Goal: Information Seeking & Learning: Learn about a topic

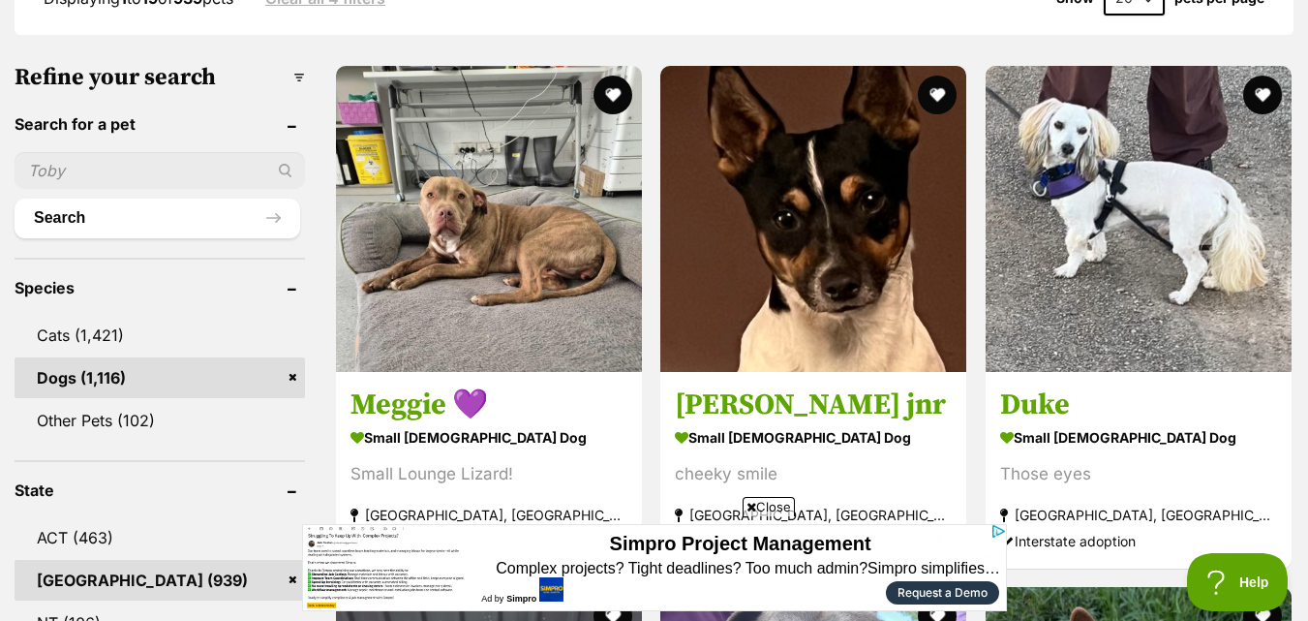
scroll to position [581, 0]
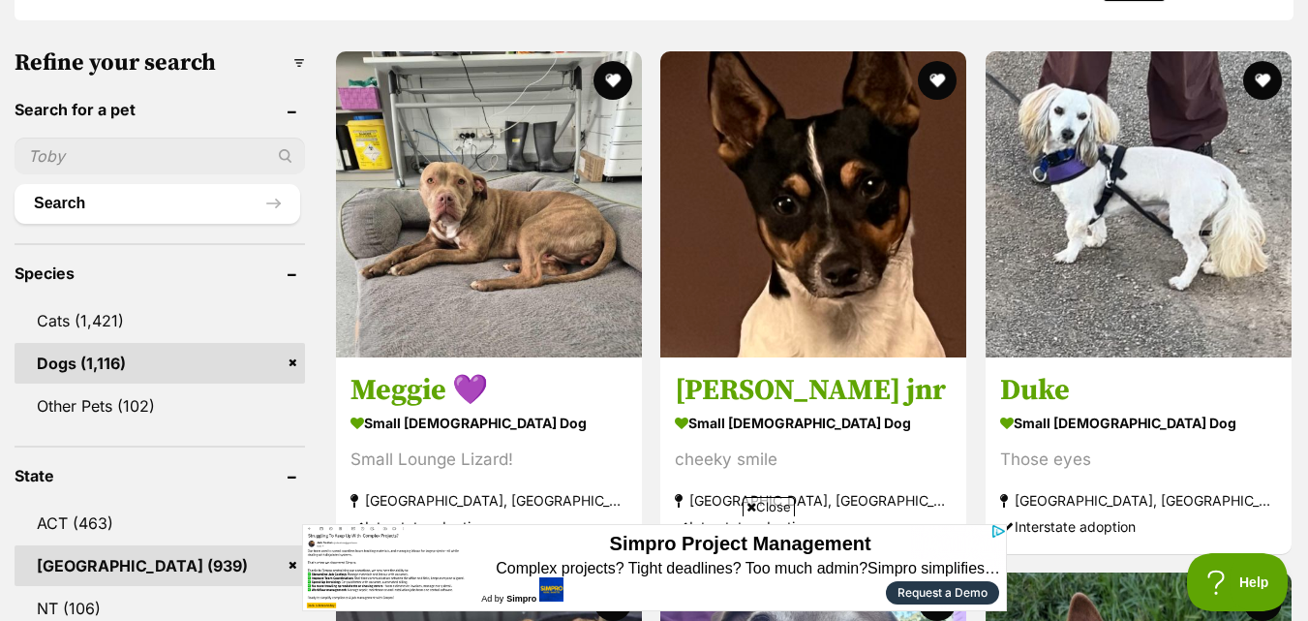
click at [515, 265] on img at bounding box center [489, 204] width 306 height 306
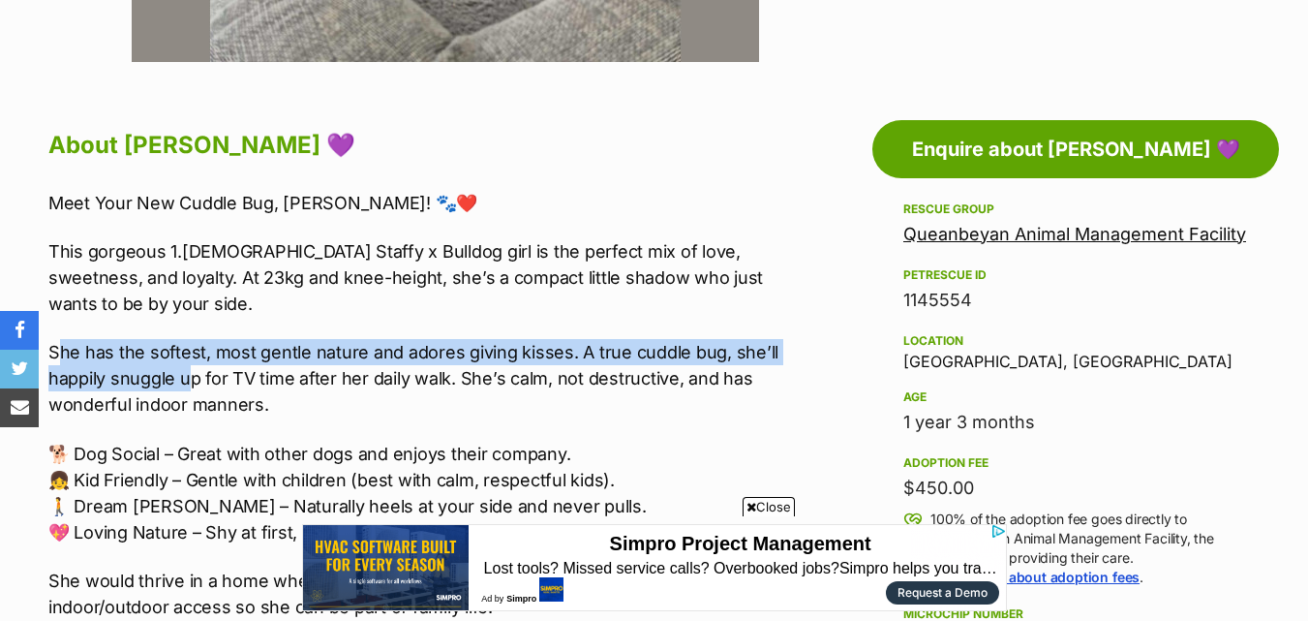
drag, startPoint x: 58, startPoint y: 357, endPoint x: 194, endPoint y: 384, distance: 138.3
click at [194, 384] on p "She has the softest, most gentle nature and adores giving kisses. A true cuddle…" at bounding box center [413, 378] width 731 height 78
click at [58, 351] on p "She has the softest, most gentle nature and adores giving kisses. A true cuddle…" at bounding box center [413, 378] width 731 height 78
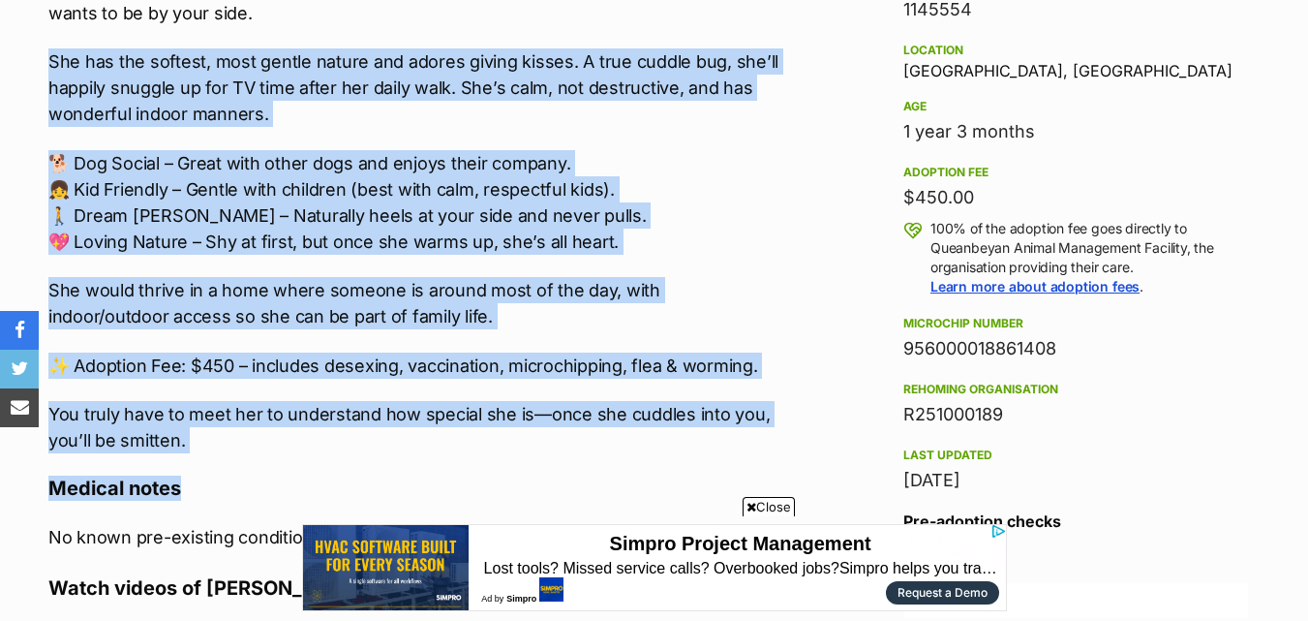
scroll to position [1356, 0]
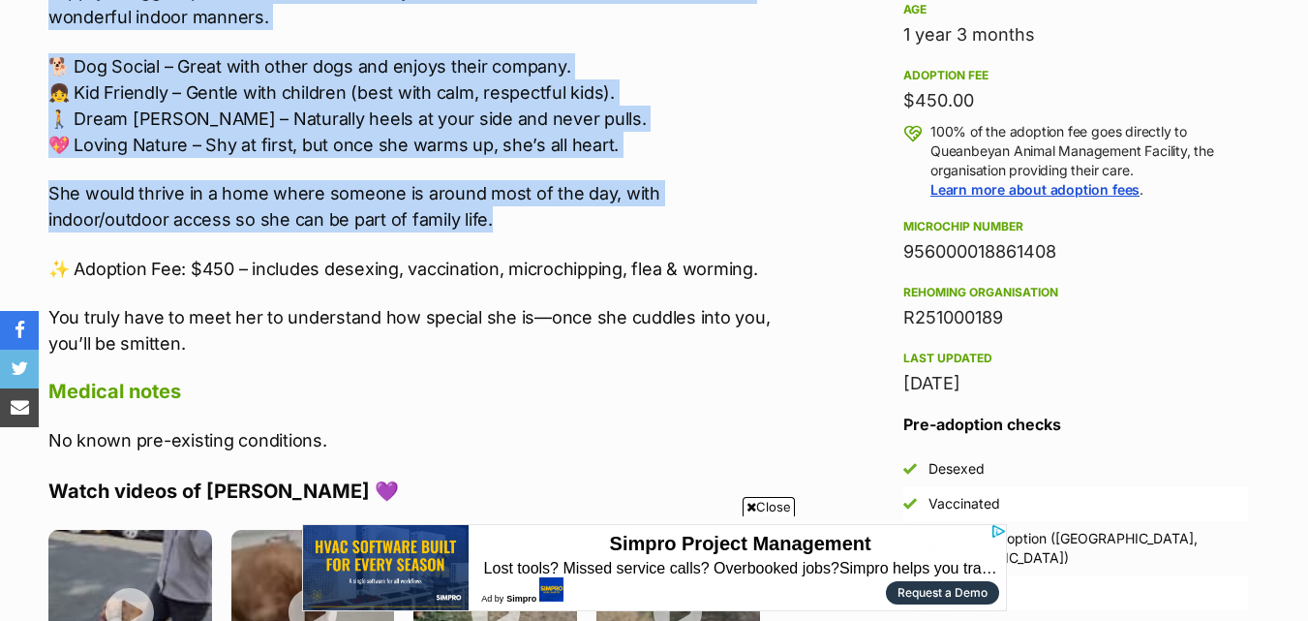
drag, startPoint x: 46, startPoint y: 354, endPoint x: 395, endPoint y: 227, distance: 371.4
copy div "She has the softest, most gentle nature and adores giving kisses. A true cuddle…"
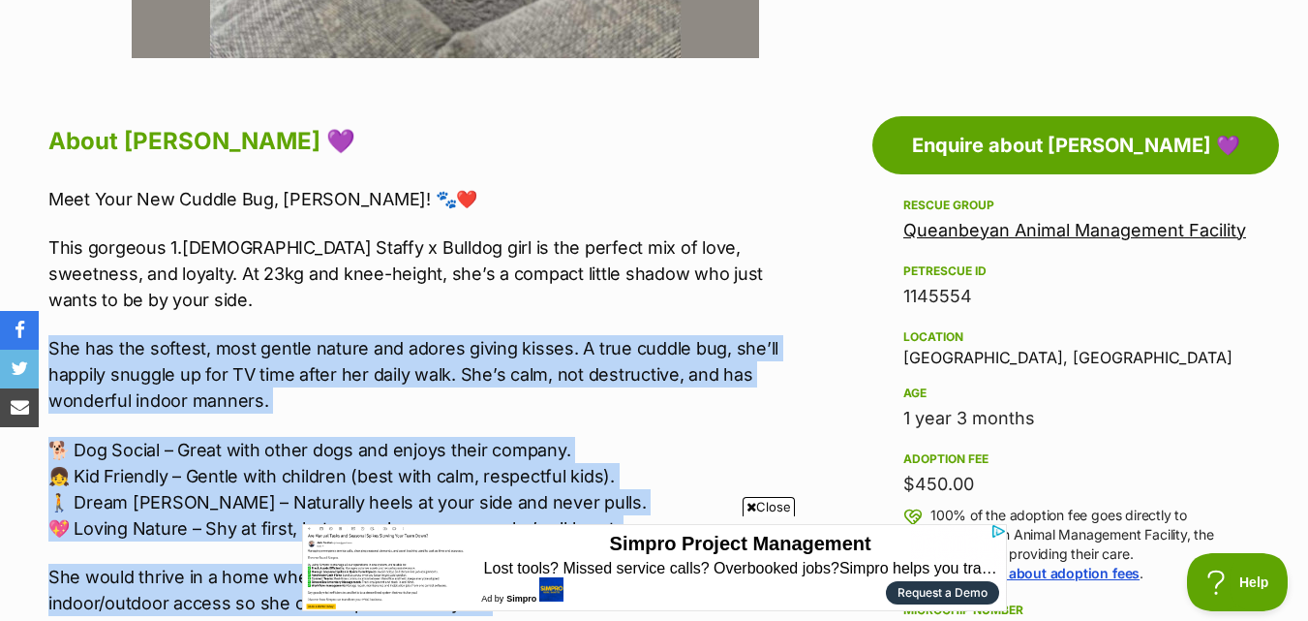
scroll to position [1065, 0]
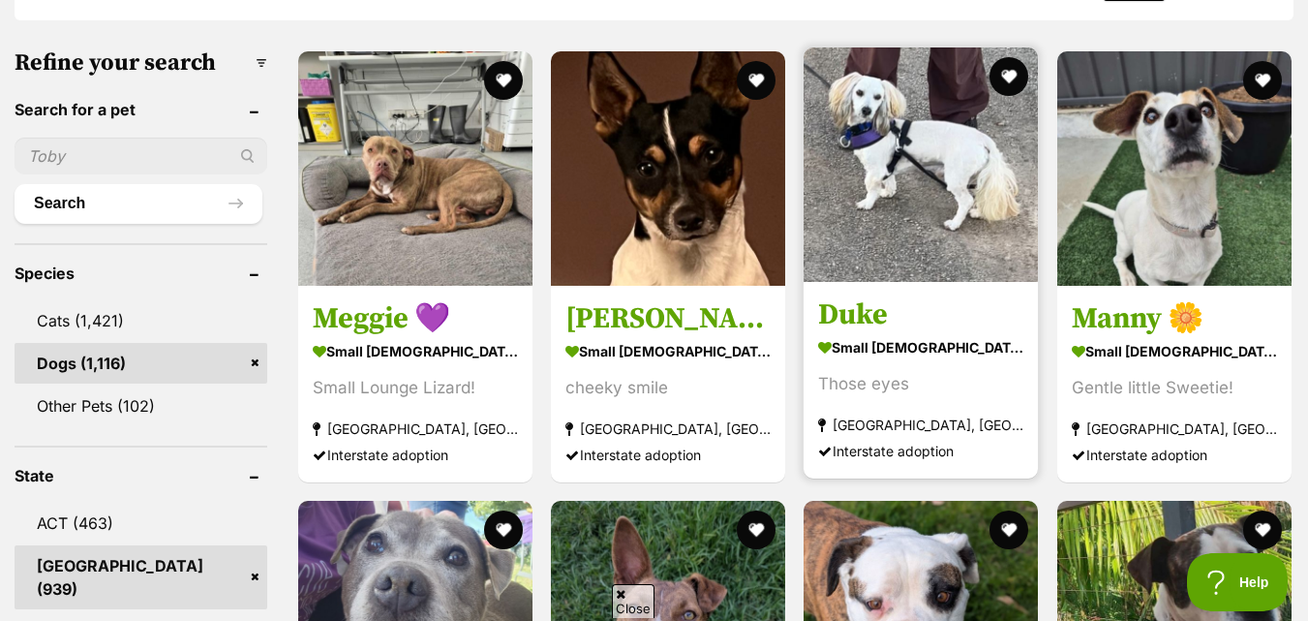
click at [869, 232] on img at bounding box center [921, 164] width 234 height 234
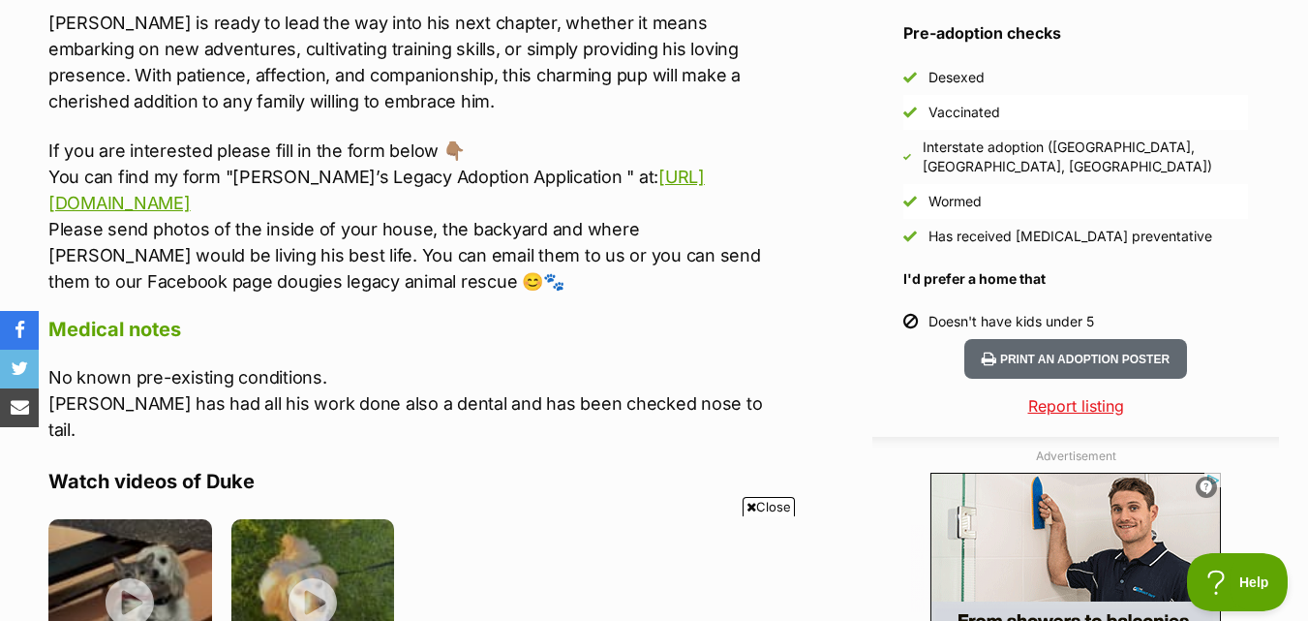
scroll to position [1646, 0]
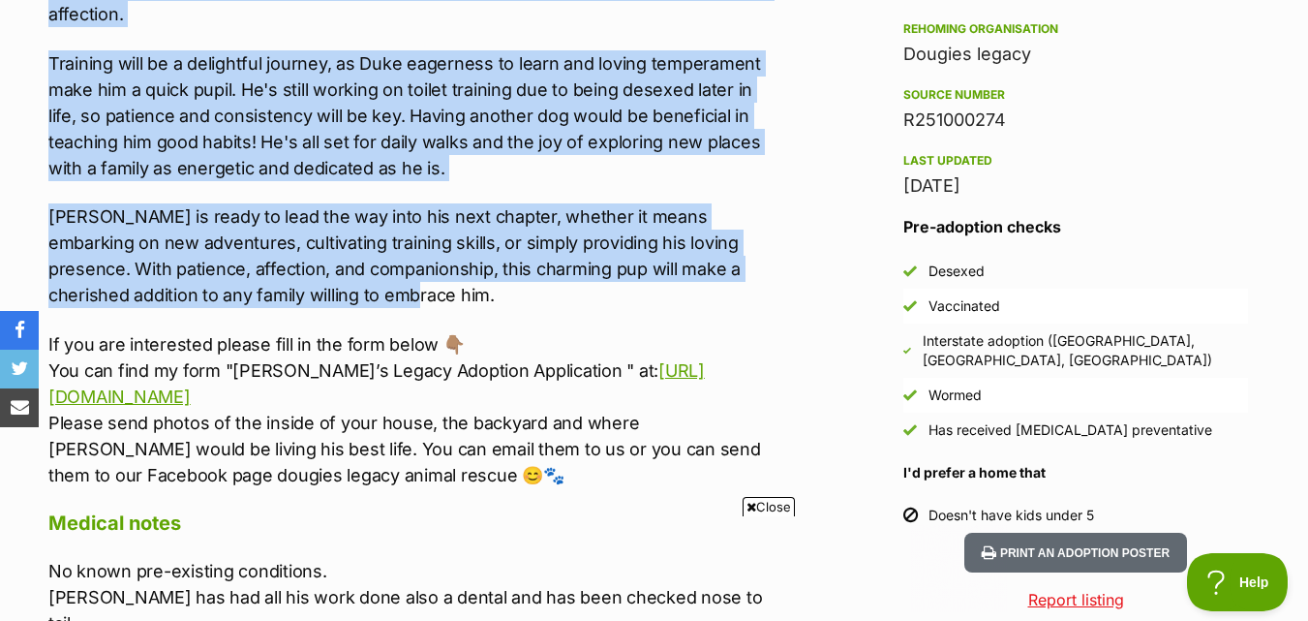
drag, startPoint x: 27, startPoint y: 199, endPoint x: 372, endPoint y: 220, distance: 345.4
click at [372, 220] on div "Advertisement Adoption information I've been adopted! This pet is no longer ava…" at bounding box center [654, 632] width 1308 height 2418
copy div "Meet Duke, a majestic pedigree havanese (Maltese cross) ready to leave his mark…"
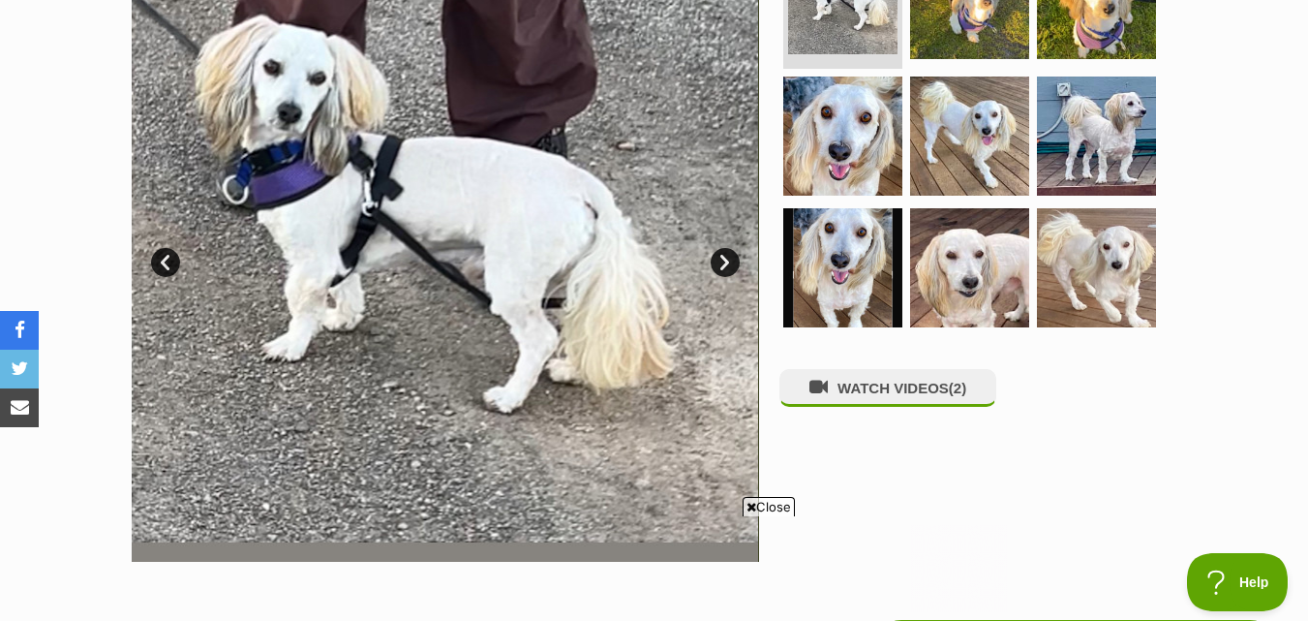
scroll to position [291, 0]
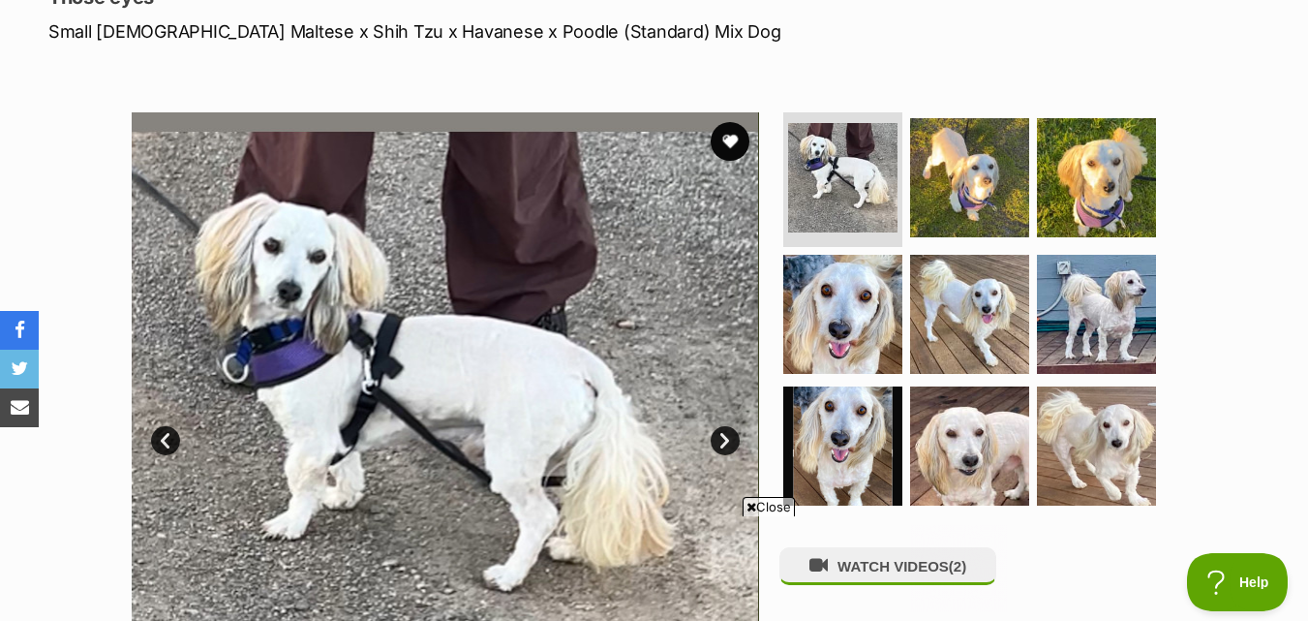
click at [721, 440] on link "Next" at bounding box center [725, 440] width 29 height 29
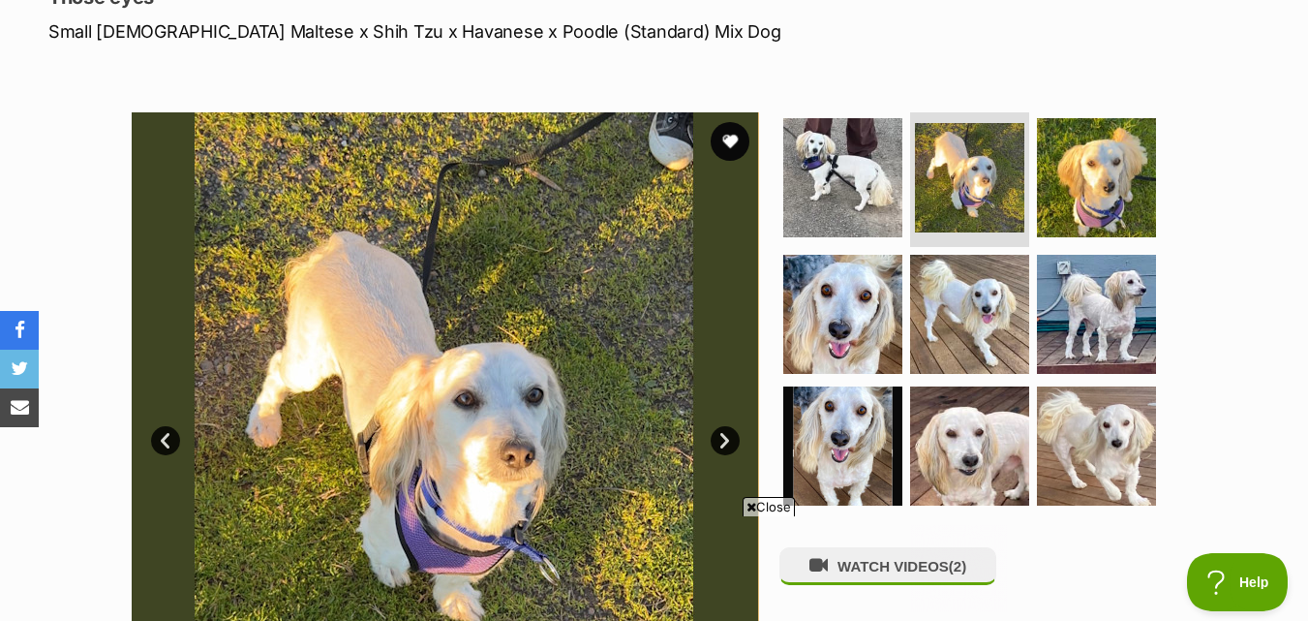
click at [721, 440] on link "Next" at bounding box center [725, 440] width 29 height 29
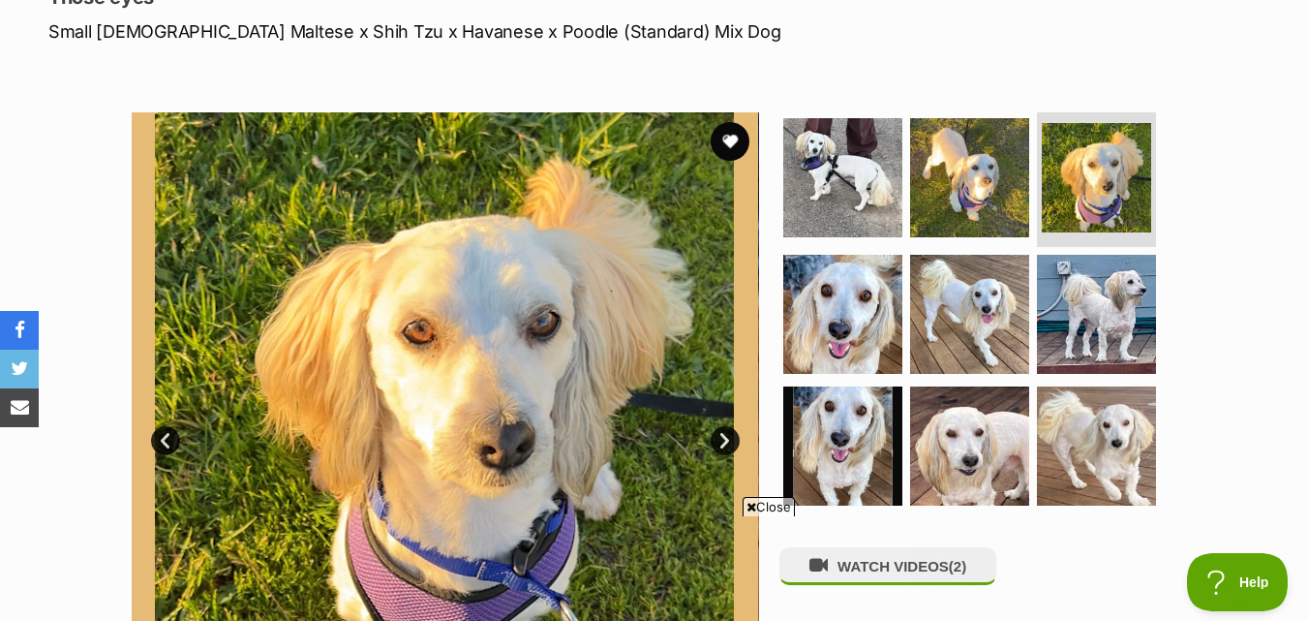
click at [721, 440] on link "Next" at bounding box center [725, 440] width 29 height 29
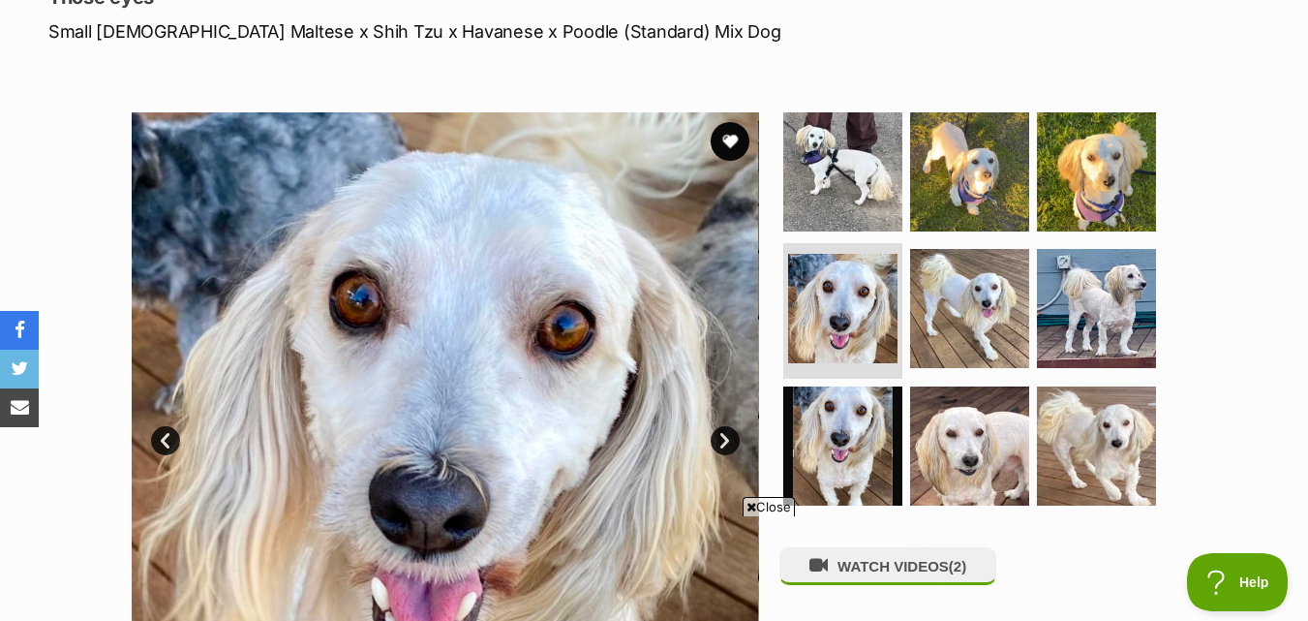
click at [721, 440] on link "Next" at bounding box center [725, 440] width 29 height 29
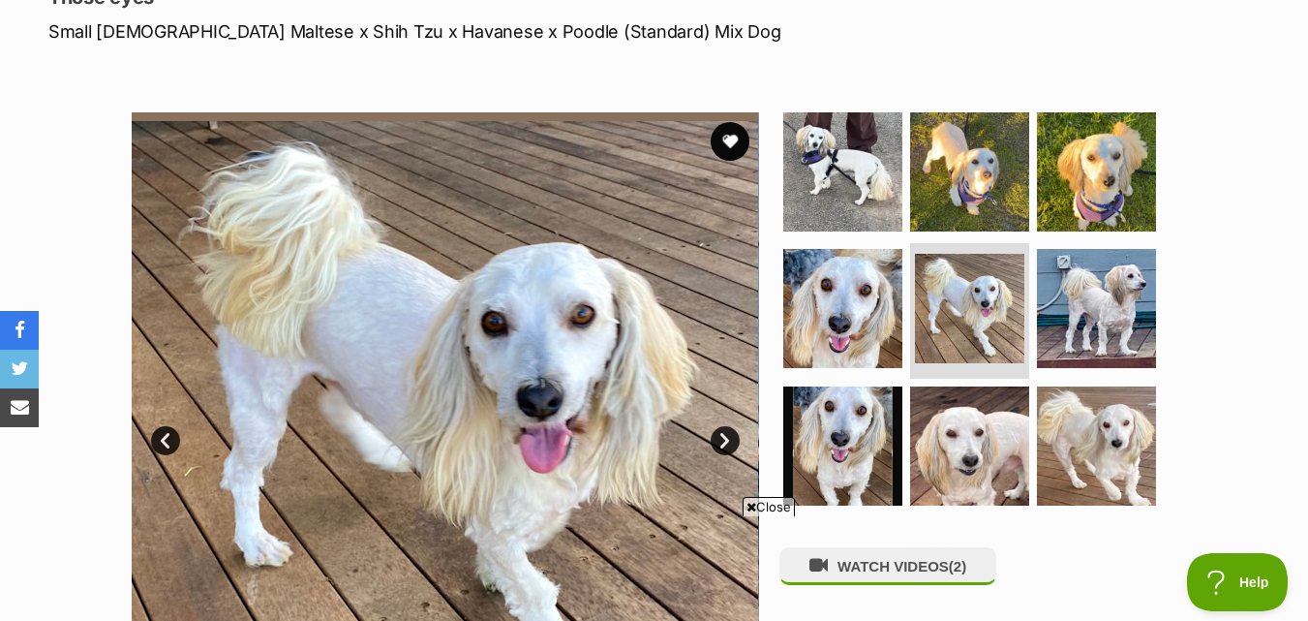
click at [721, 440] on link "Next" at bounding box center [725, 440] width 29 height 29
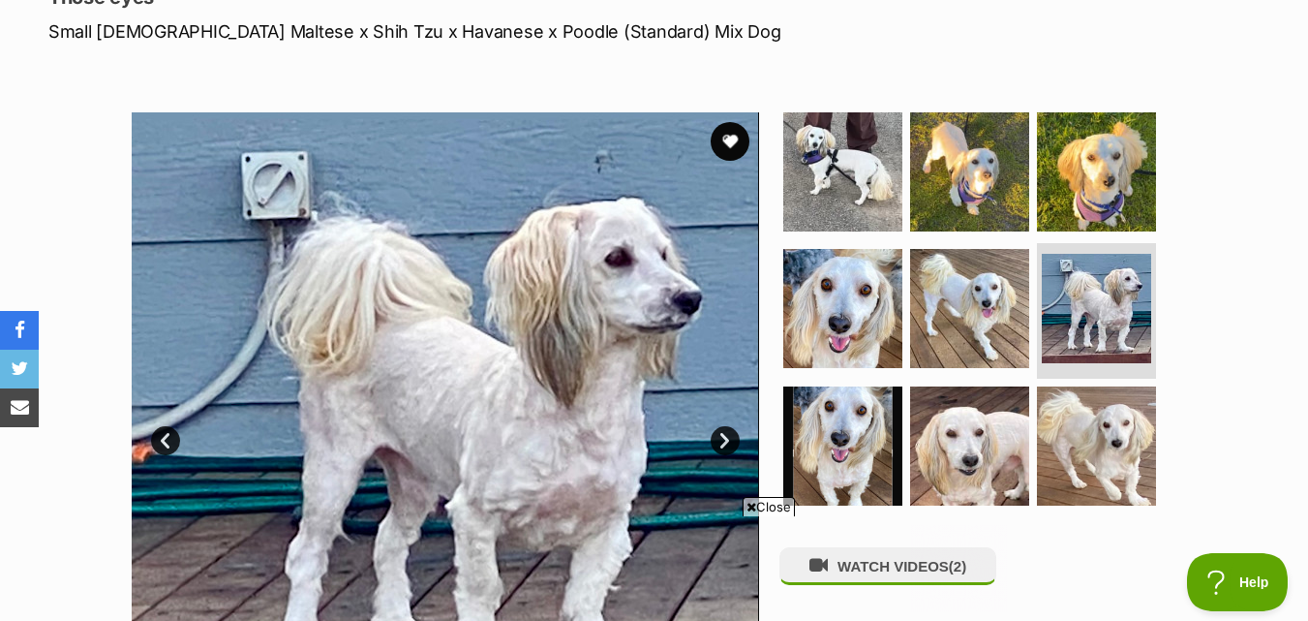
click at [721, 440] on link "Next" at bounding box center [725, 440] width 29 height 29
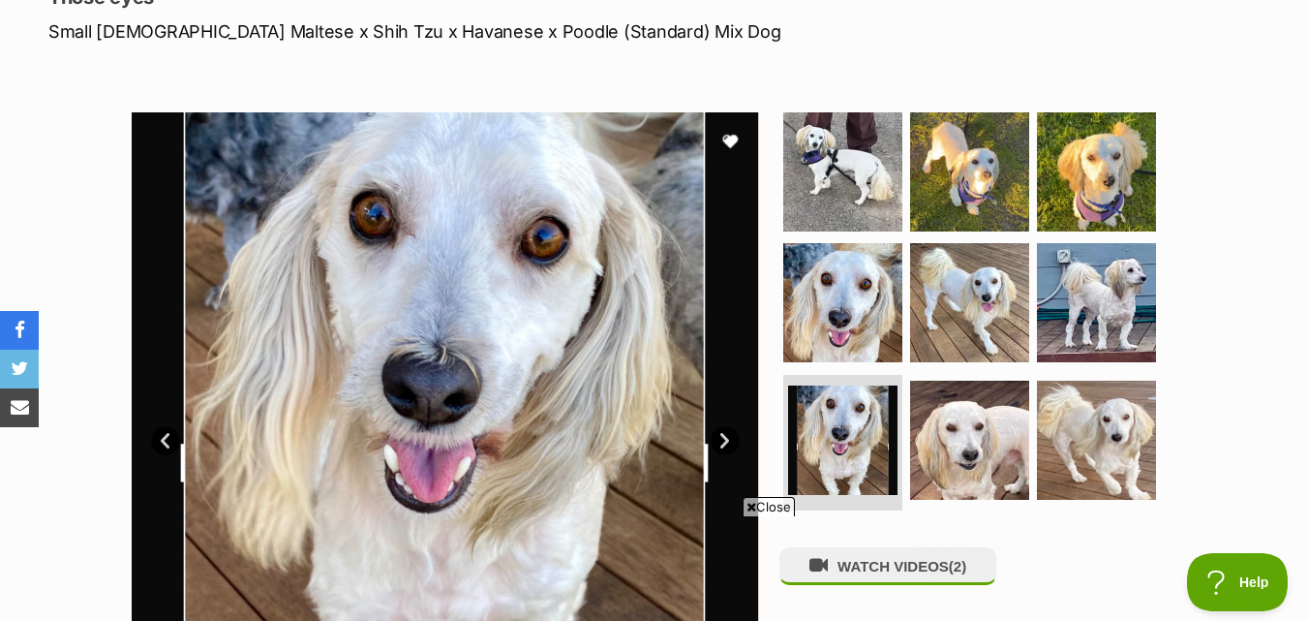
click at [721, 440] on link "Next" at bounding box center [725, 440] width 29 height 29
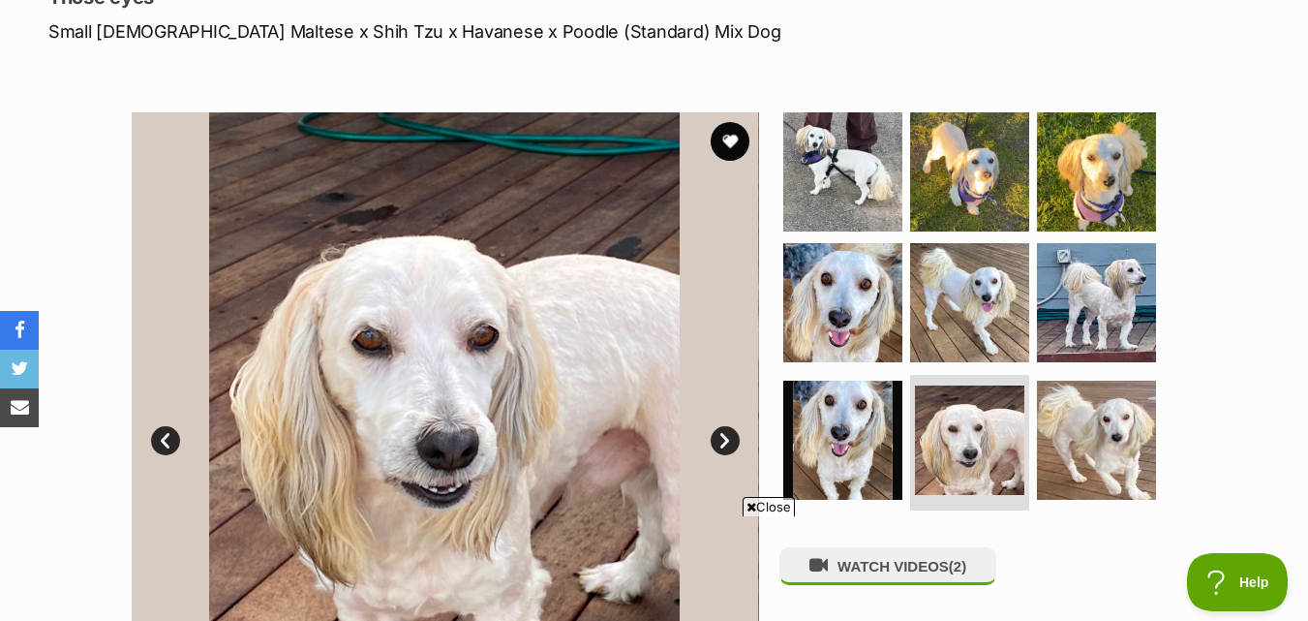
click at [721, 440] on link "Next" at bounding box center [725, 440] width 29 height 29
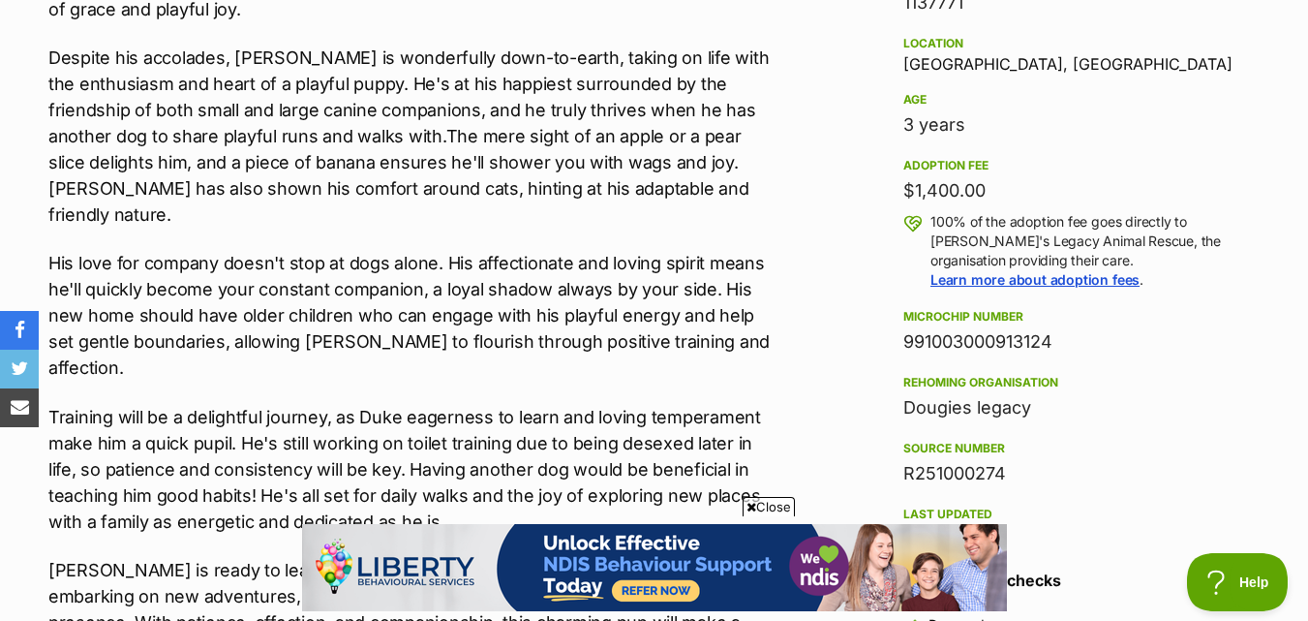
scroll to position [1259, 0]
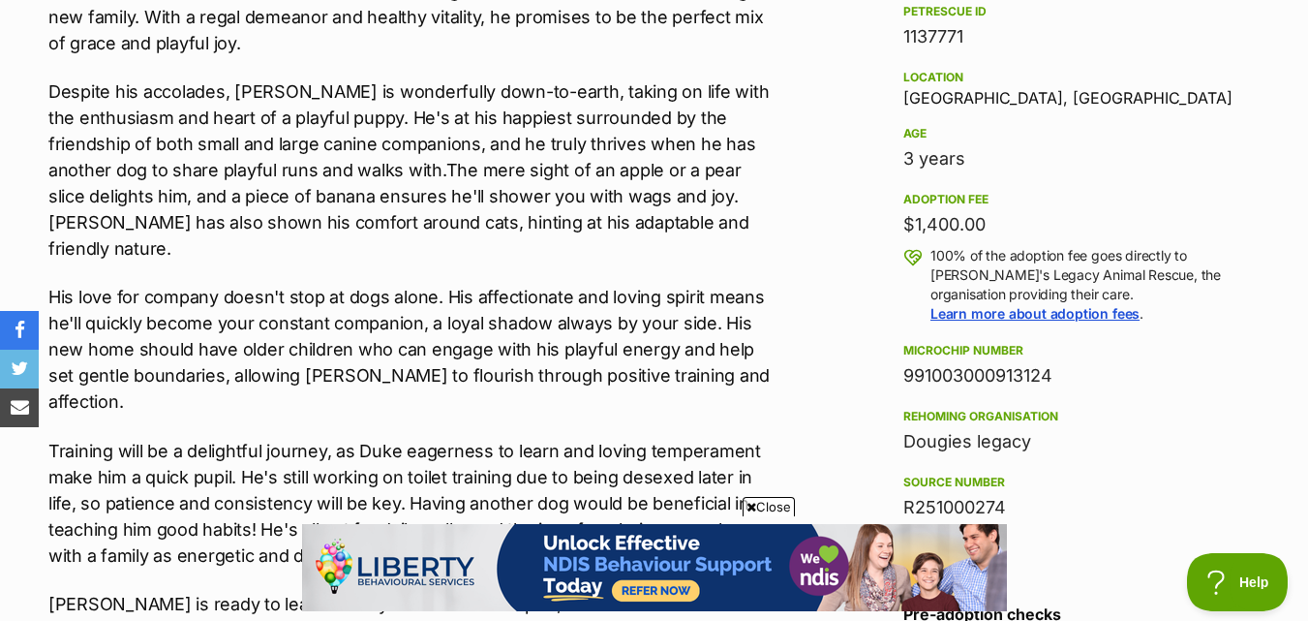
click at [775, 512] on span "Close" at bounding box center [769, 506] width 52 height 19
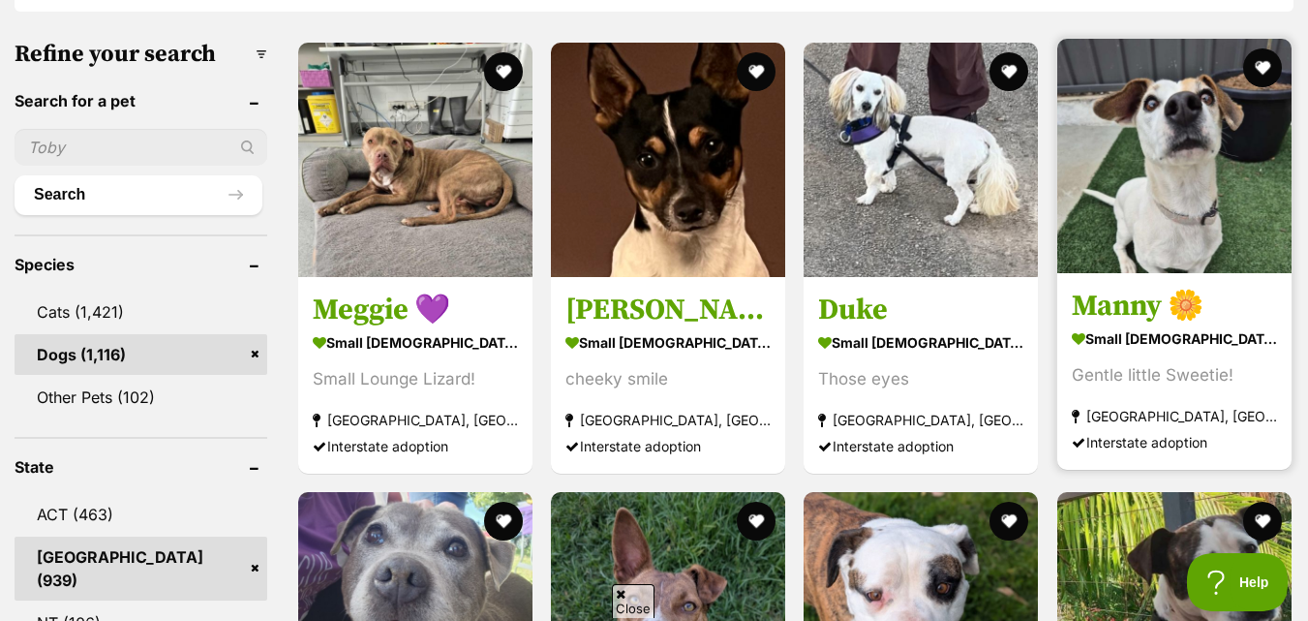
click at [1153, 260] on img at bounding box center [1175, 156] width 234 height 234
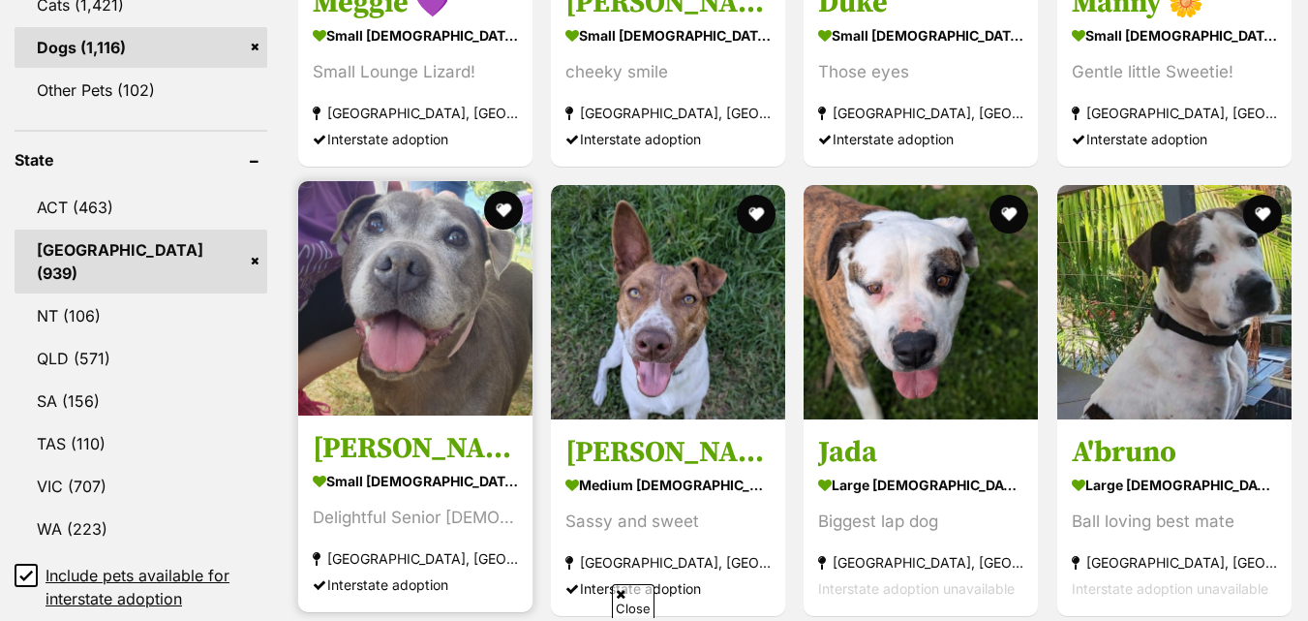
click at [334, 305] on img at bounding box center [415, 298] width 234 height 234
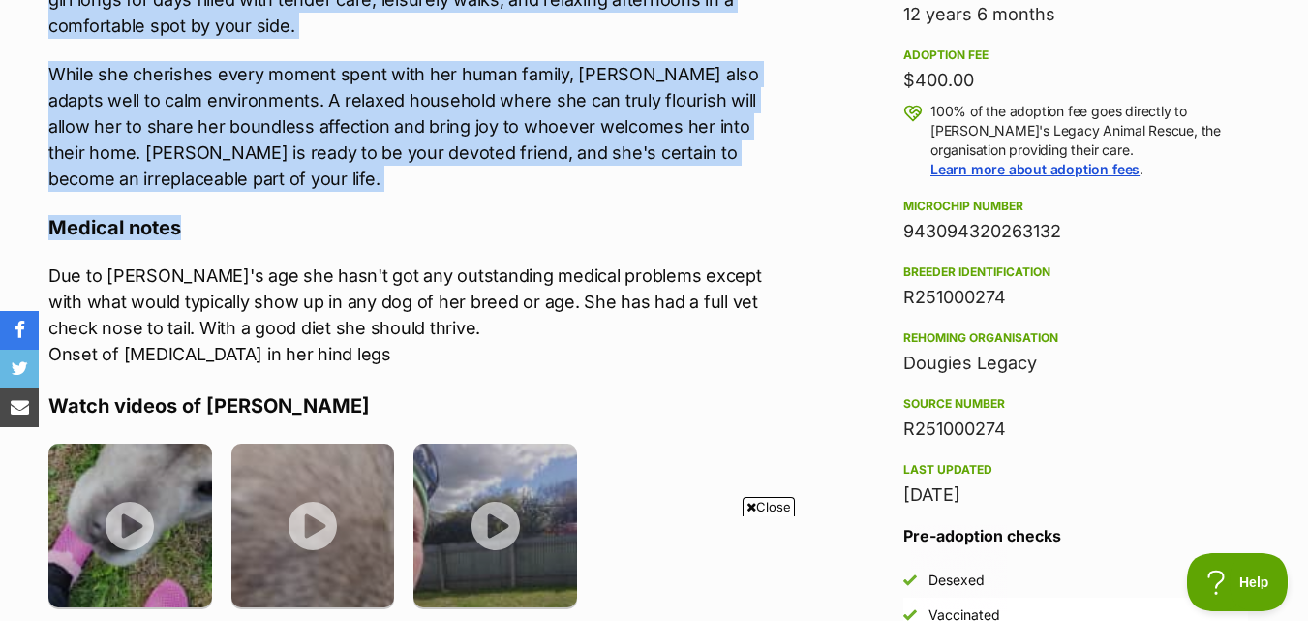
scroll to position [1356, 0]
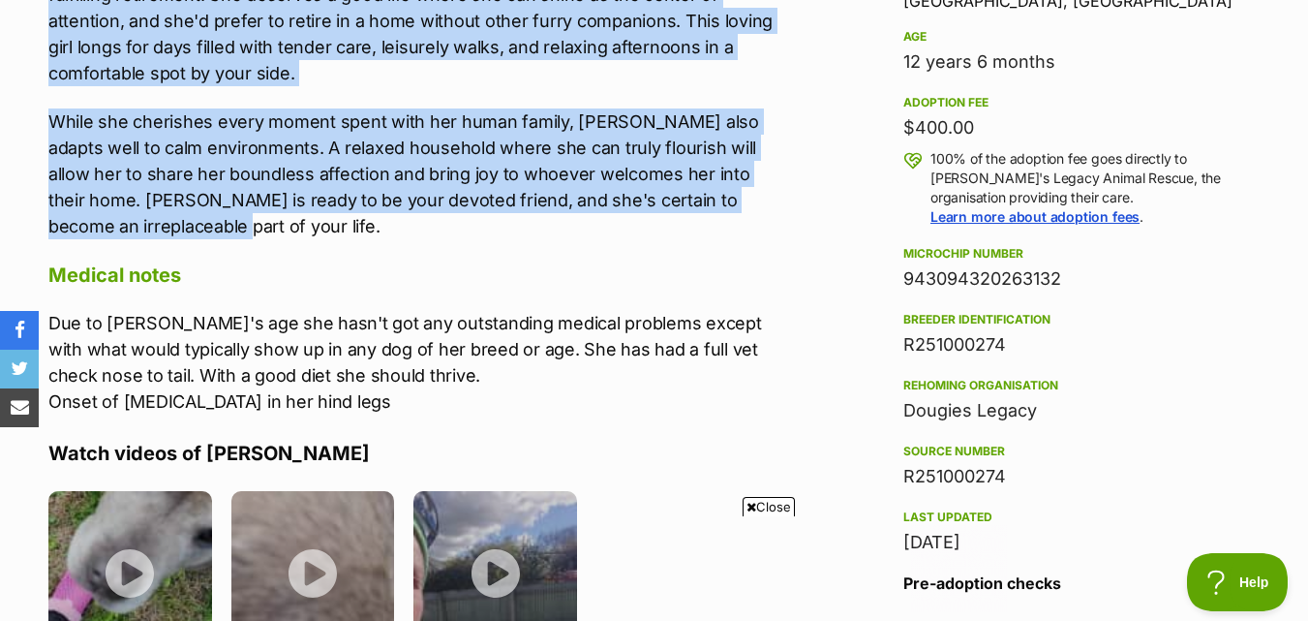
drag, startPoint x: 0, startPoint y: 195, endPoint x: 255, endPoint y: 238, distance: 258.4
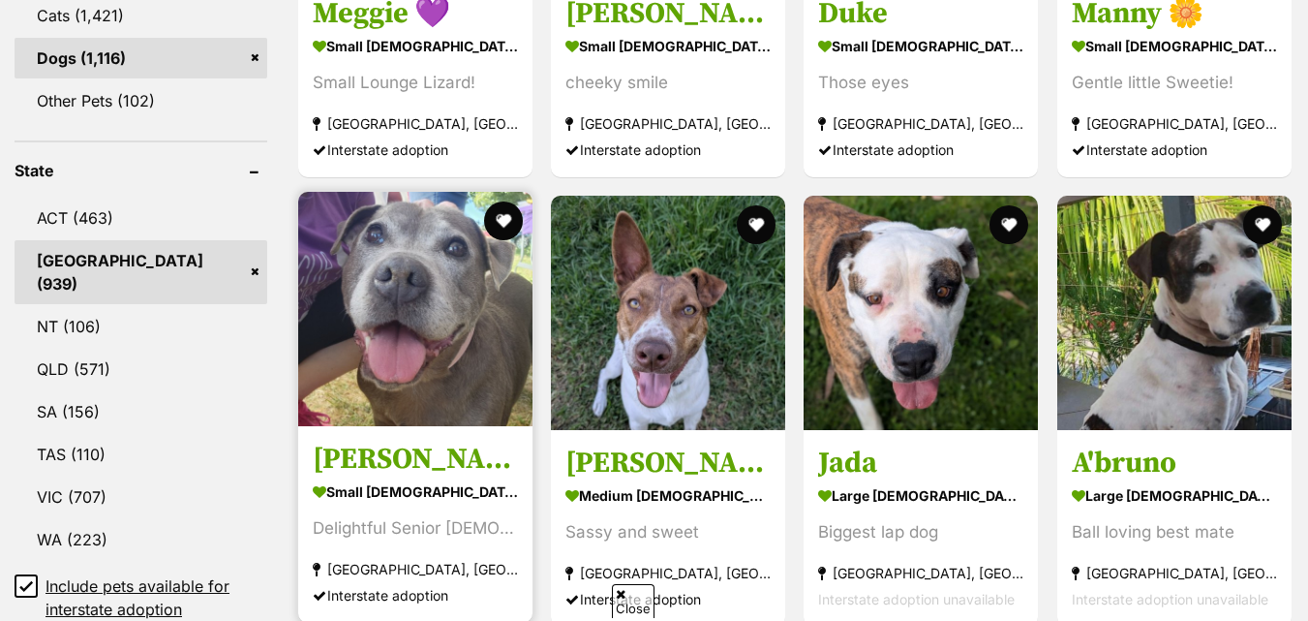
click at [499, 357] on img at bounding box center [415, 309] width 234 height 234
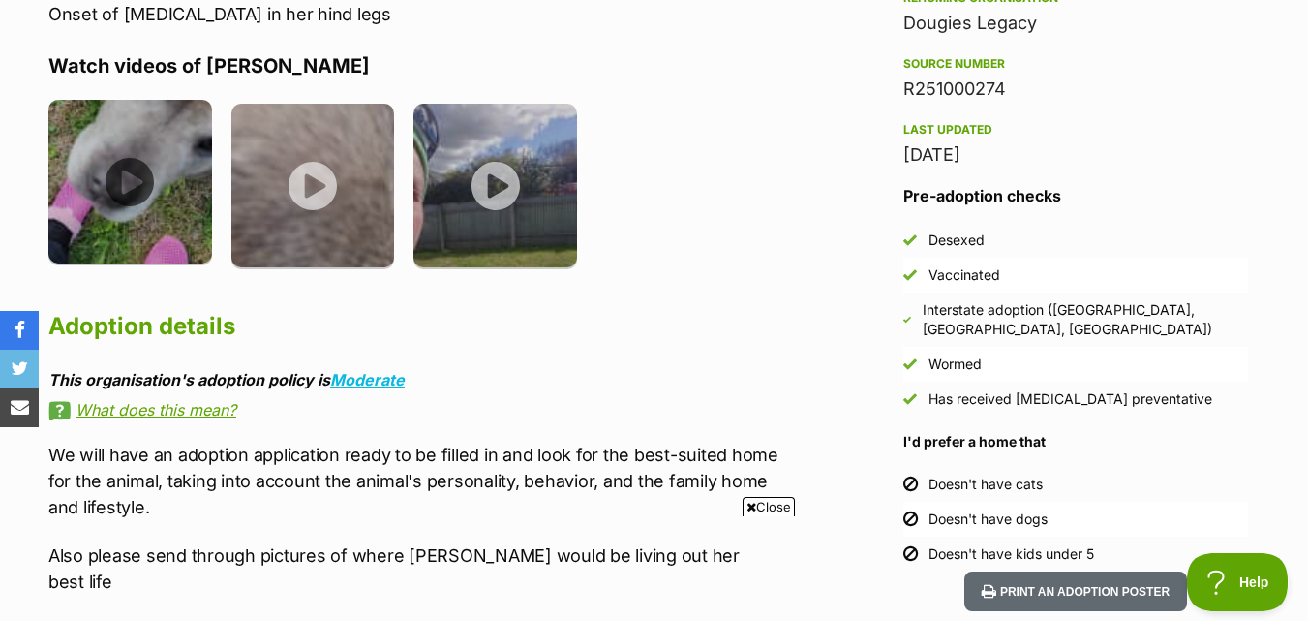
click at [160, 200] on img at bounding box center [130, 182] width 164 height 164
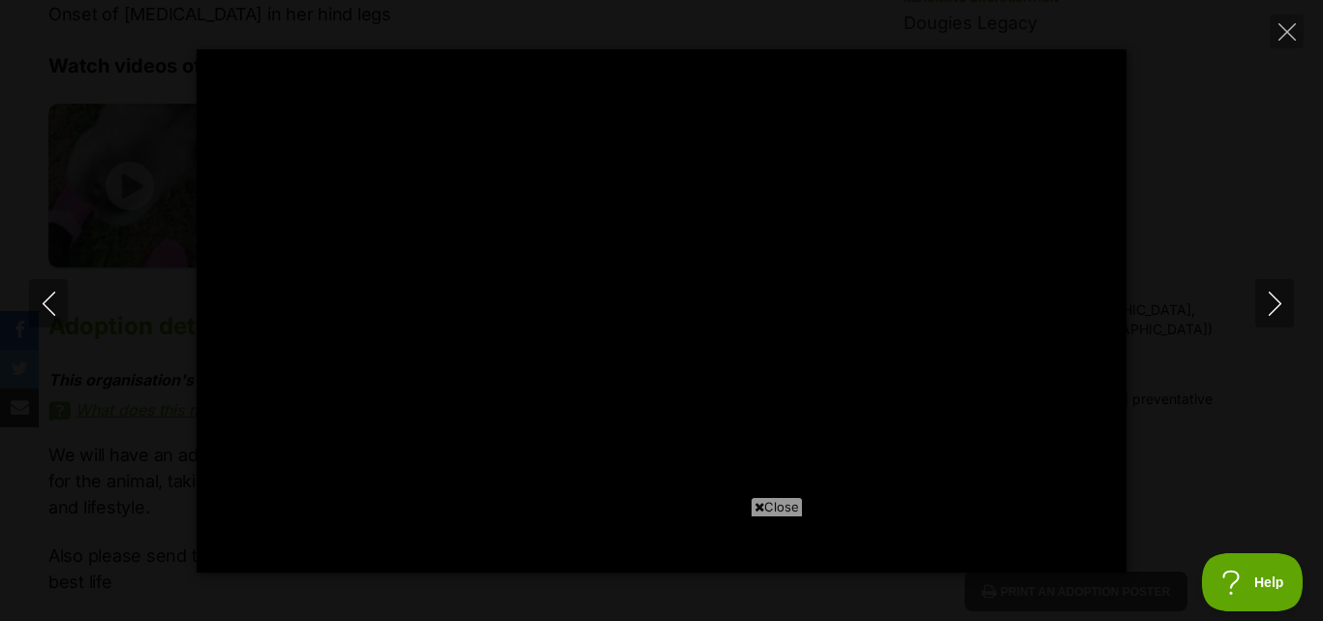
type input "100"
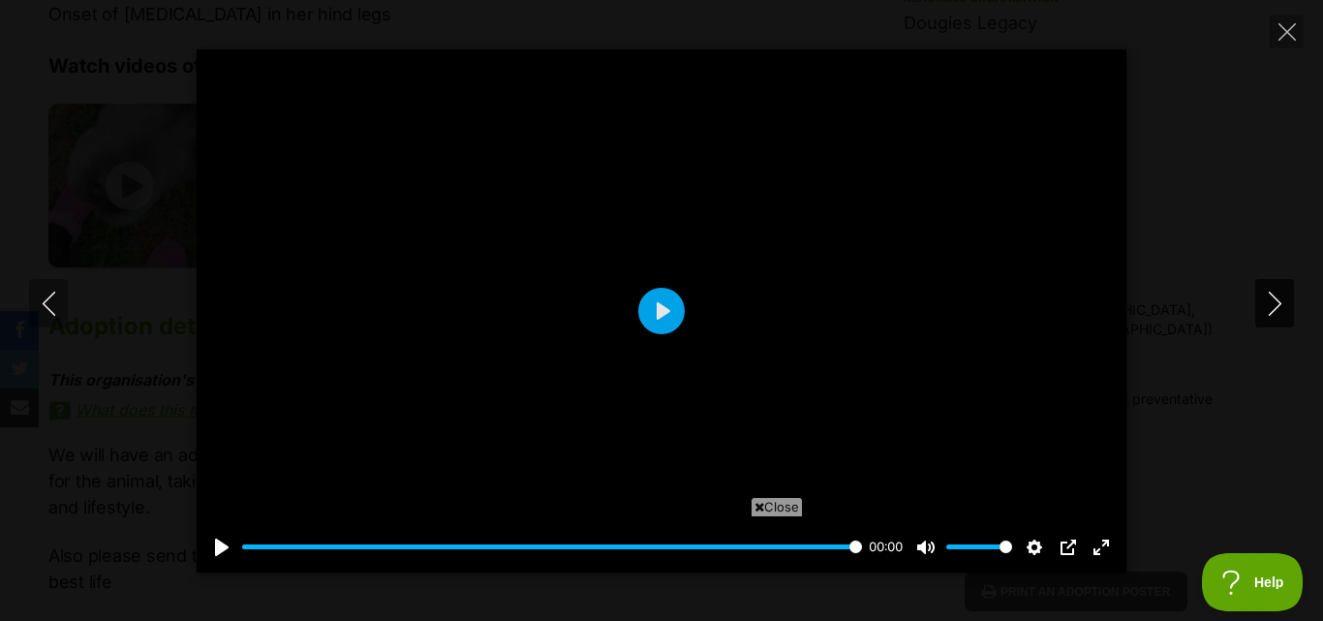
click at [1288, 307] on button "Next" at bounding box center [1274, 303] width 39 height 48
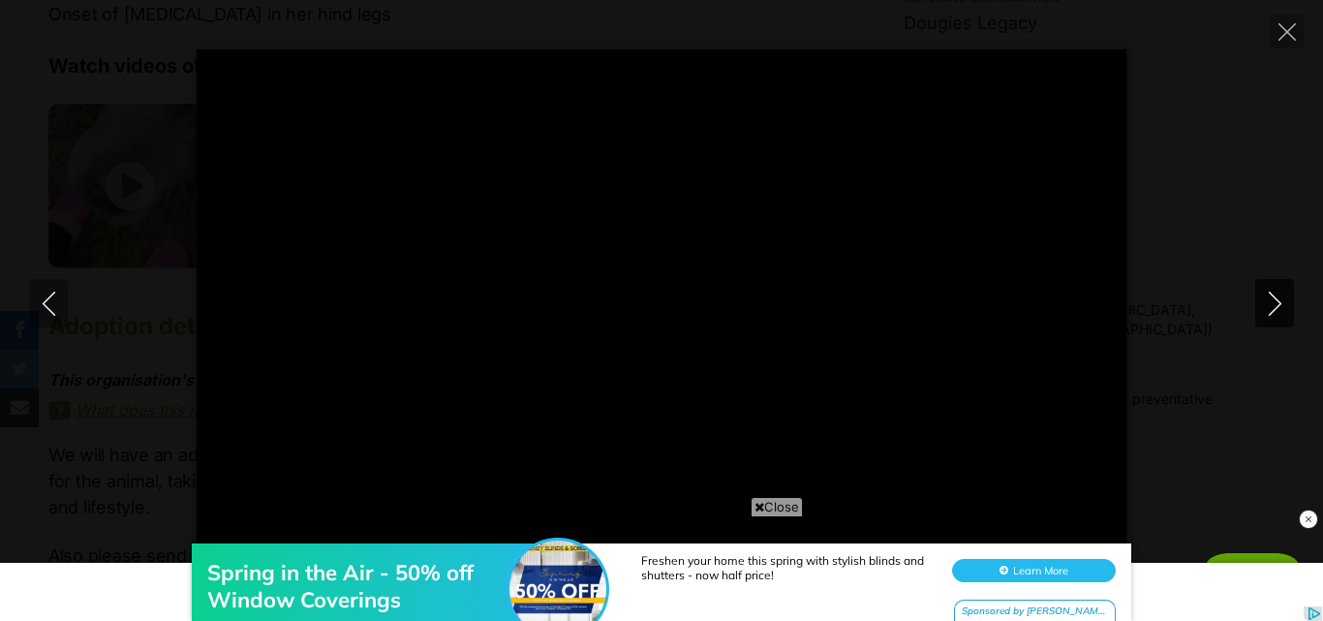
click at [1288, 307] on button "Next" at bounding box center [1274, 303] width 39 height 48
type input "79.83"
click at [1287, 34] on icon "Close" at bounding box center [1286, 31] width 17 height 17
type input "51.17"
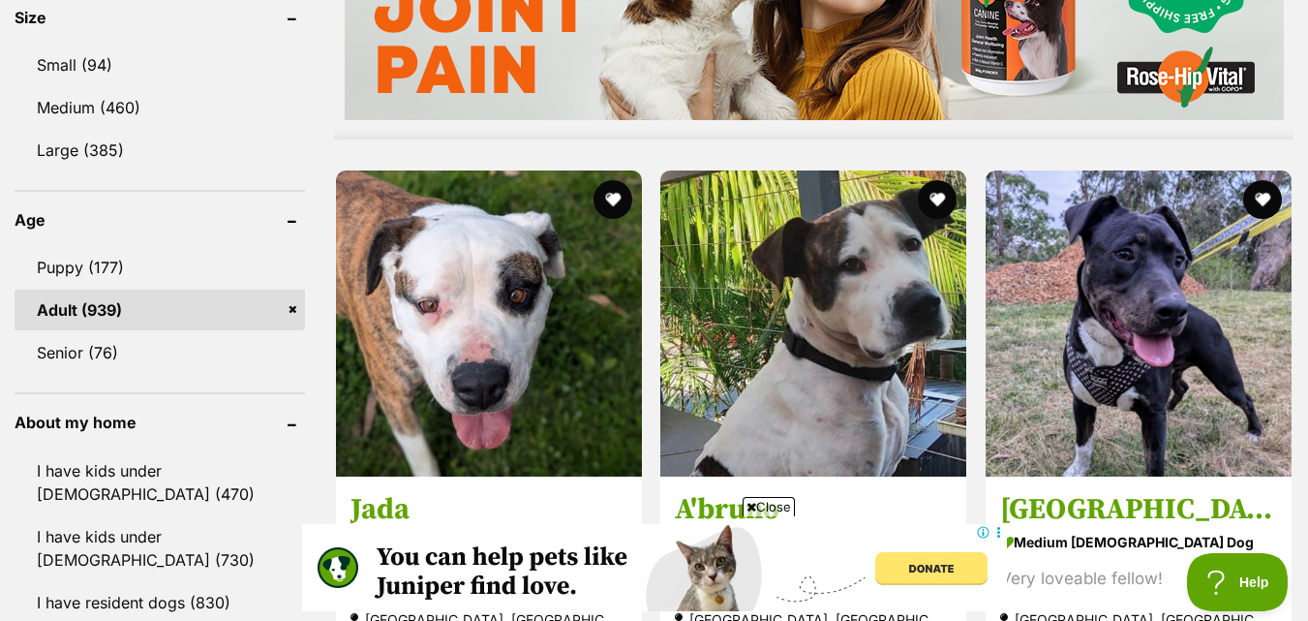
scroll to position [1855, 0]
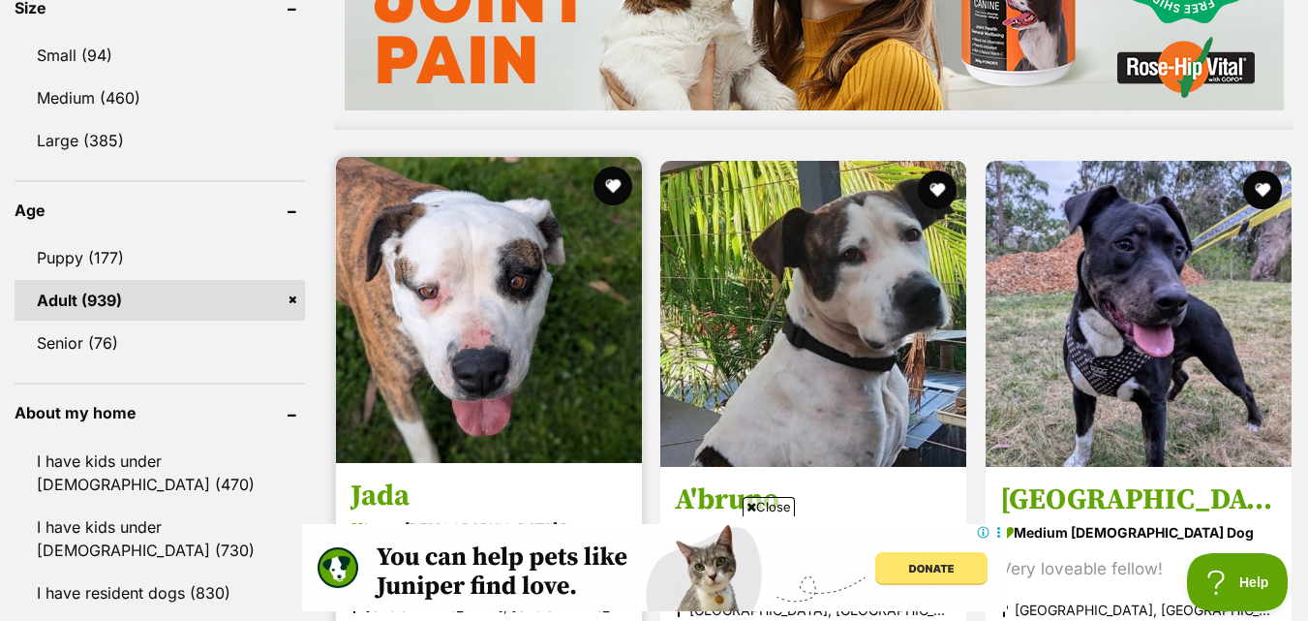
click at [543, 328] on img at bounding box center [489, 310] width 306 height 306
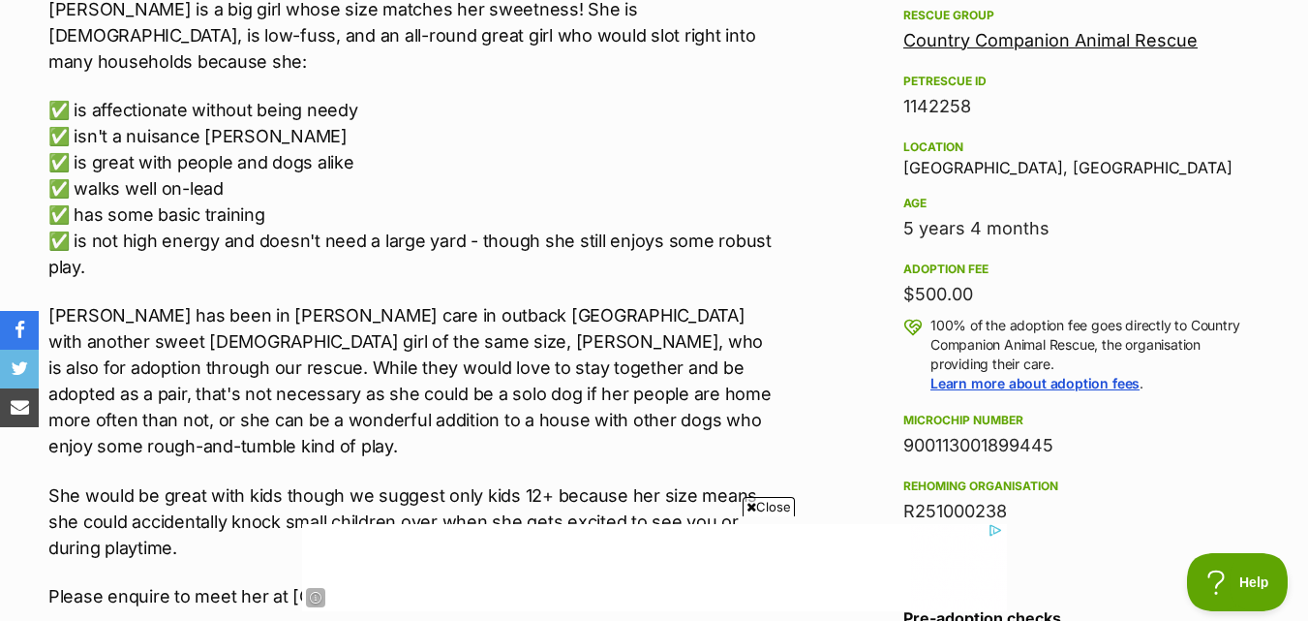
scroll to position [1356, 0]
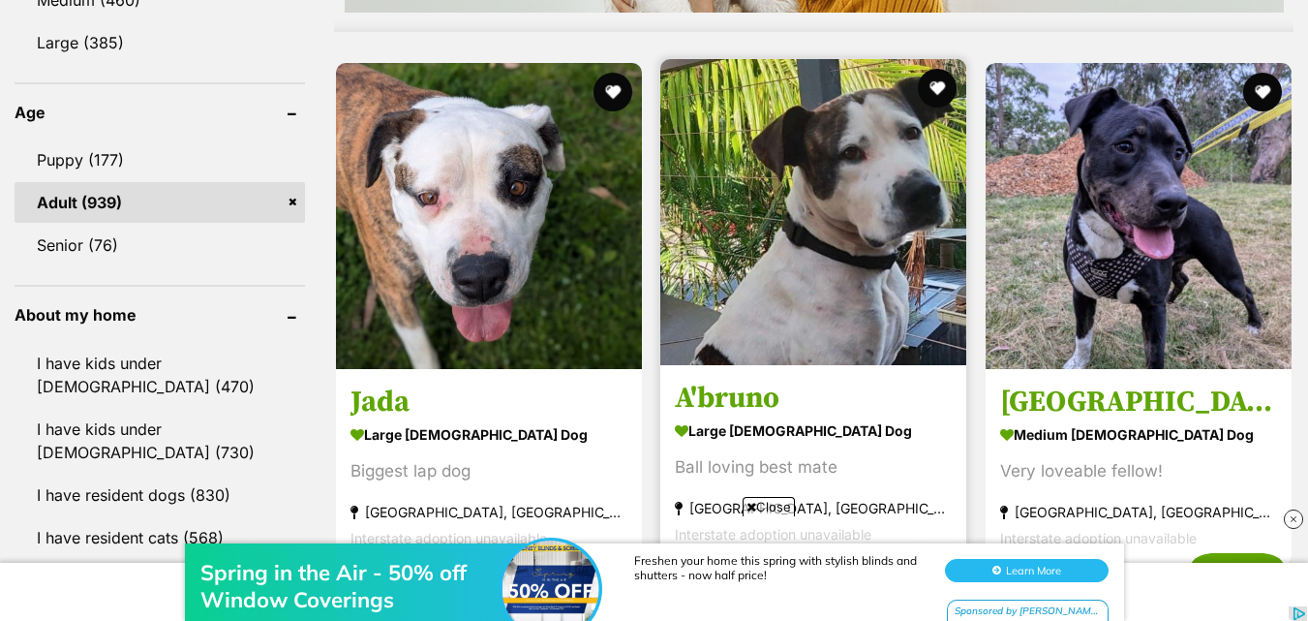
click at [850, 302] on img at bounding box center [814, 212] width 306 height 306
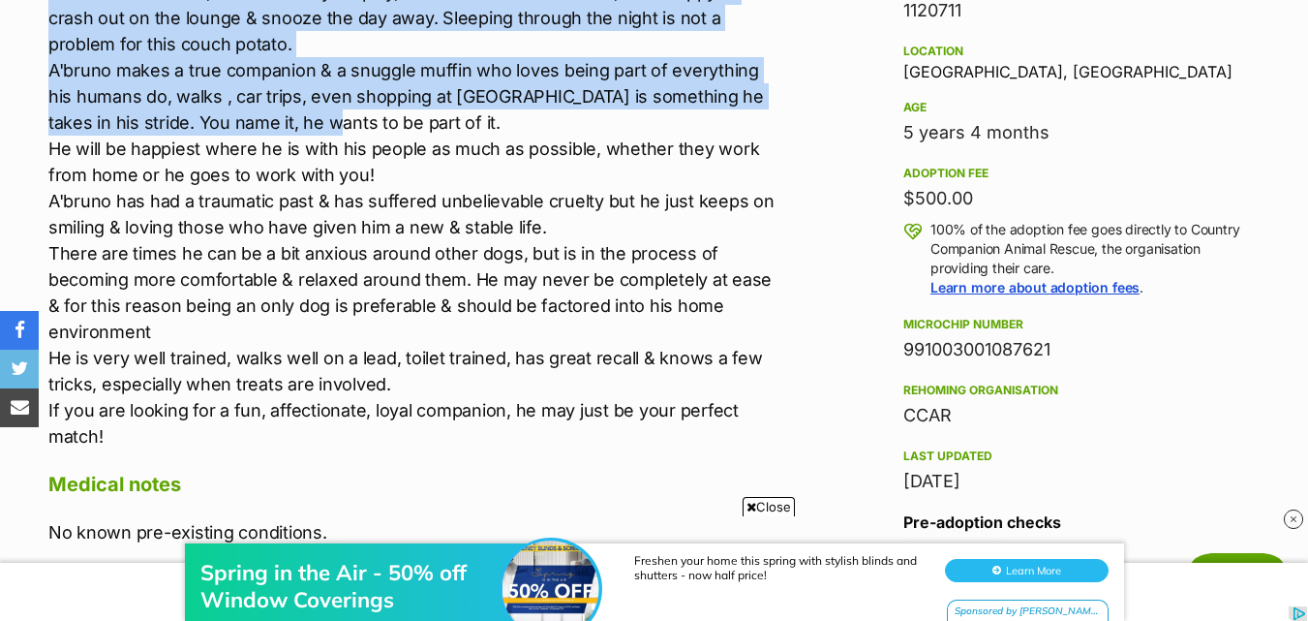
scroll to position [1259, 0]
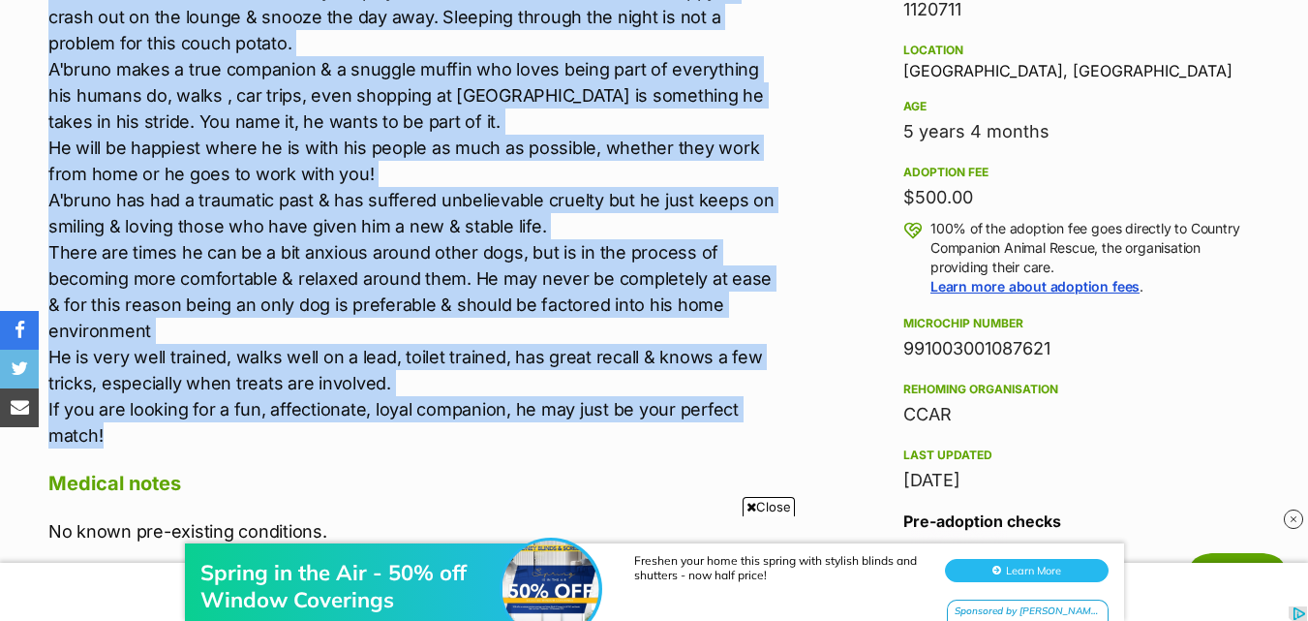
drag, startPoint x: 3, startPoint y: 103, endPoint x: 348, endPoint y: 434, distance: 478.1
copy p "A'bruno is a friendly fellow with a big heart, a wagging tail & an infectious z…"
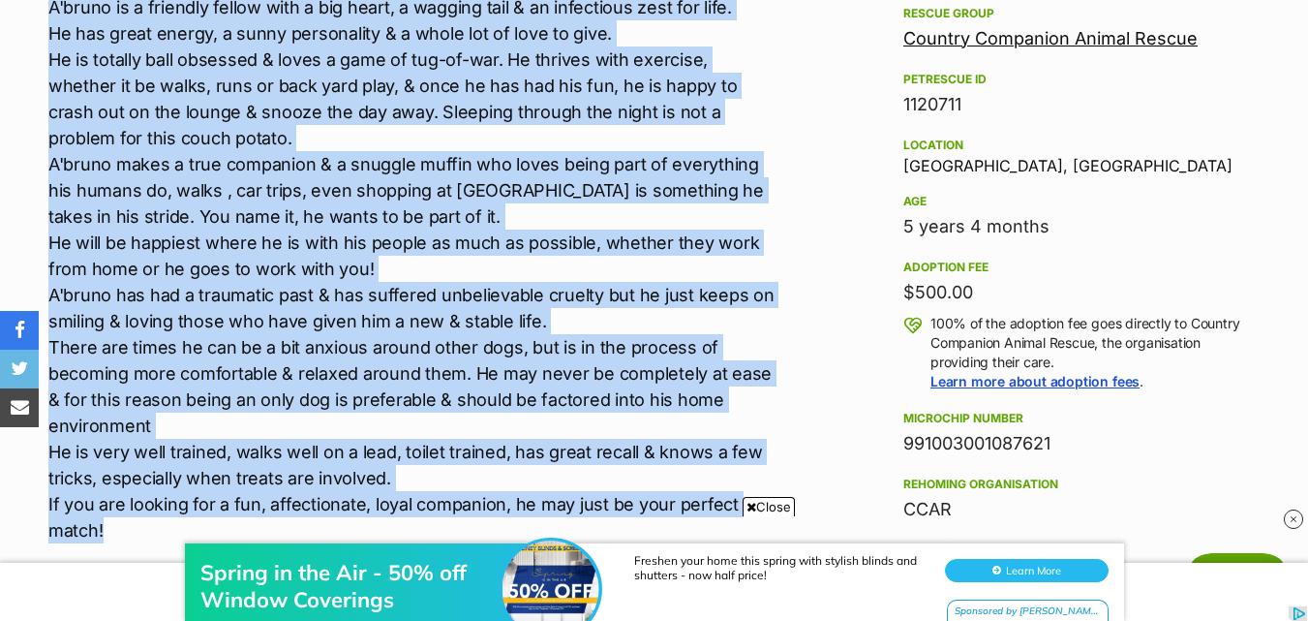
scroll to position [968, 0]
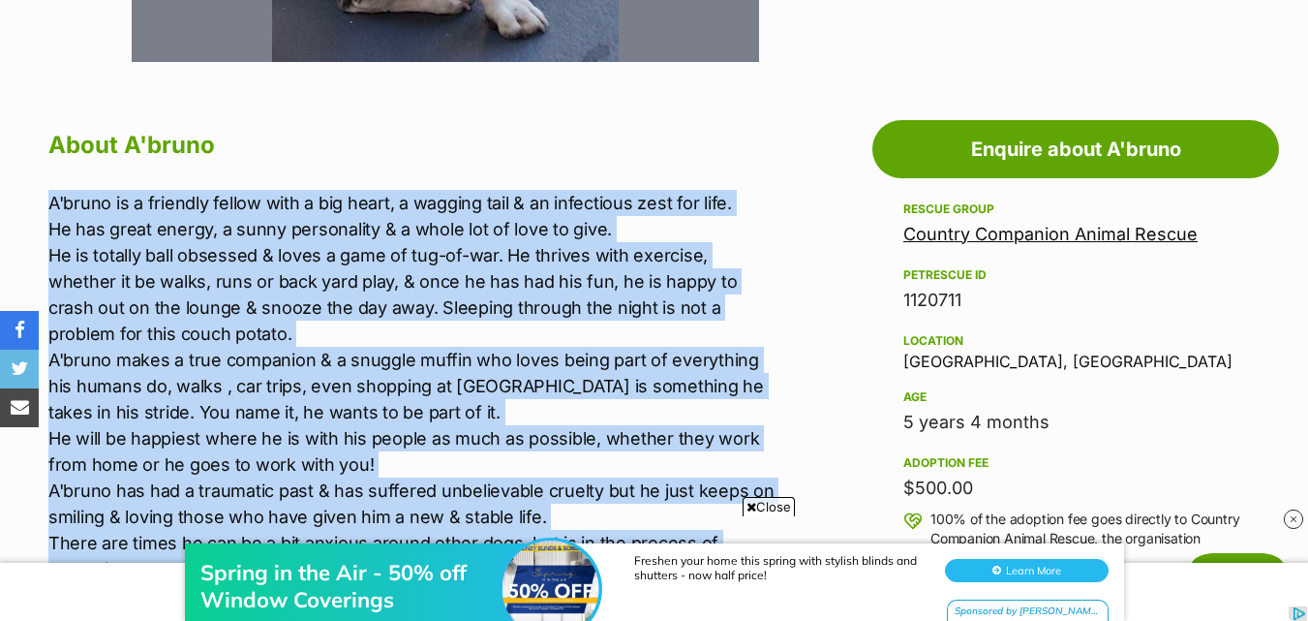
click at [624, 358] on p "A'bruno is a friendly fellow with a big heart, a wagging tail & an infectious z…" at bounding box center [413, 464] width 731 height 549
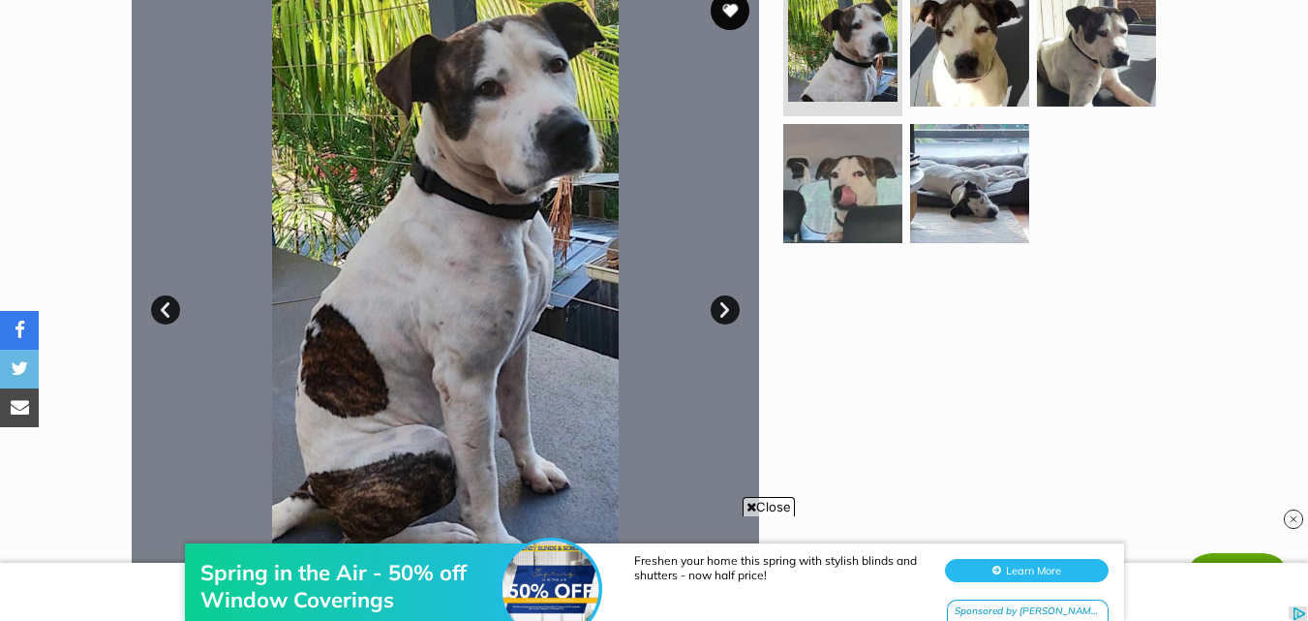
scroll to position [387, 0]
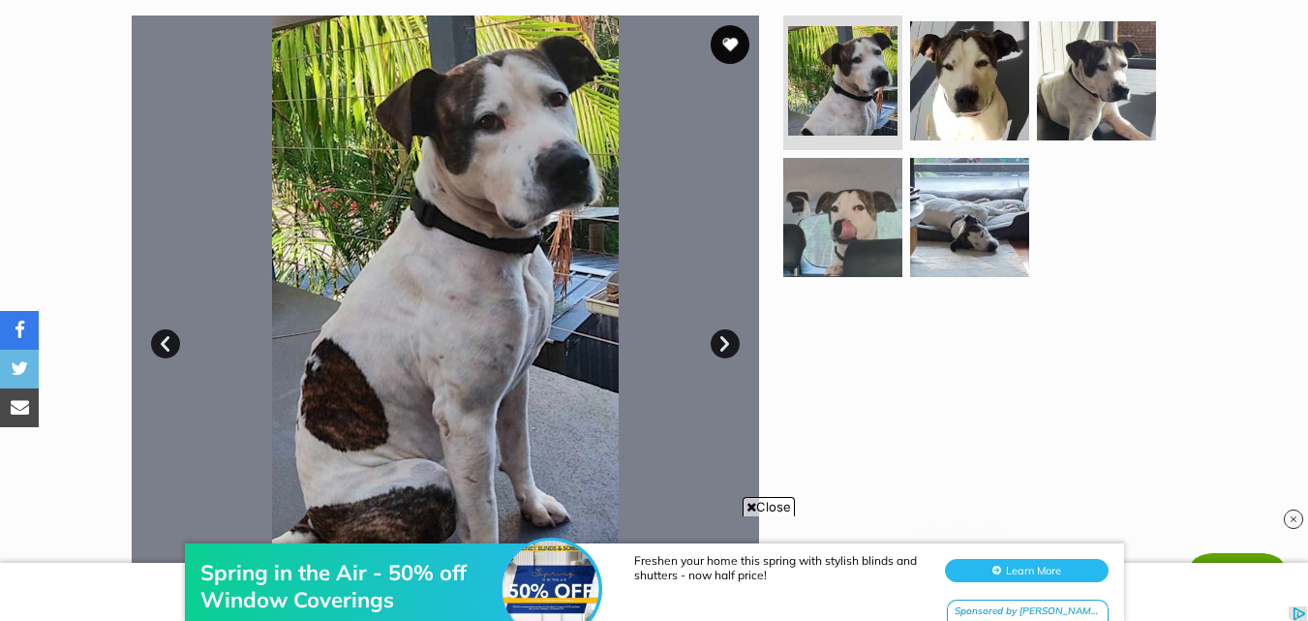
click at [716, 343] on link "Next" at bounding box center [725, 343] width 29 height 29
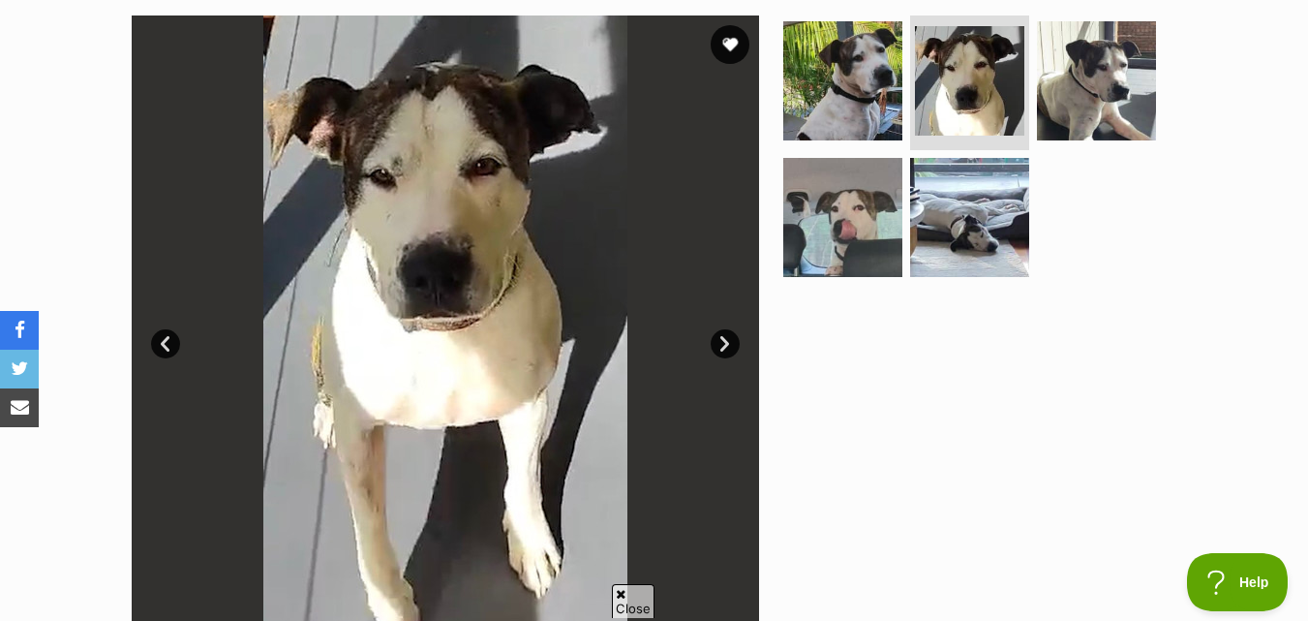
click at [716, 343] on link "Next" at bounding box center [725, 343] width 29 height 29
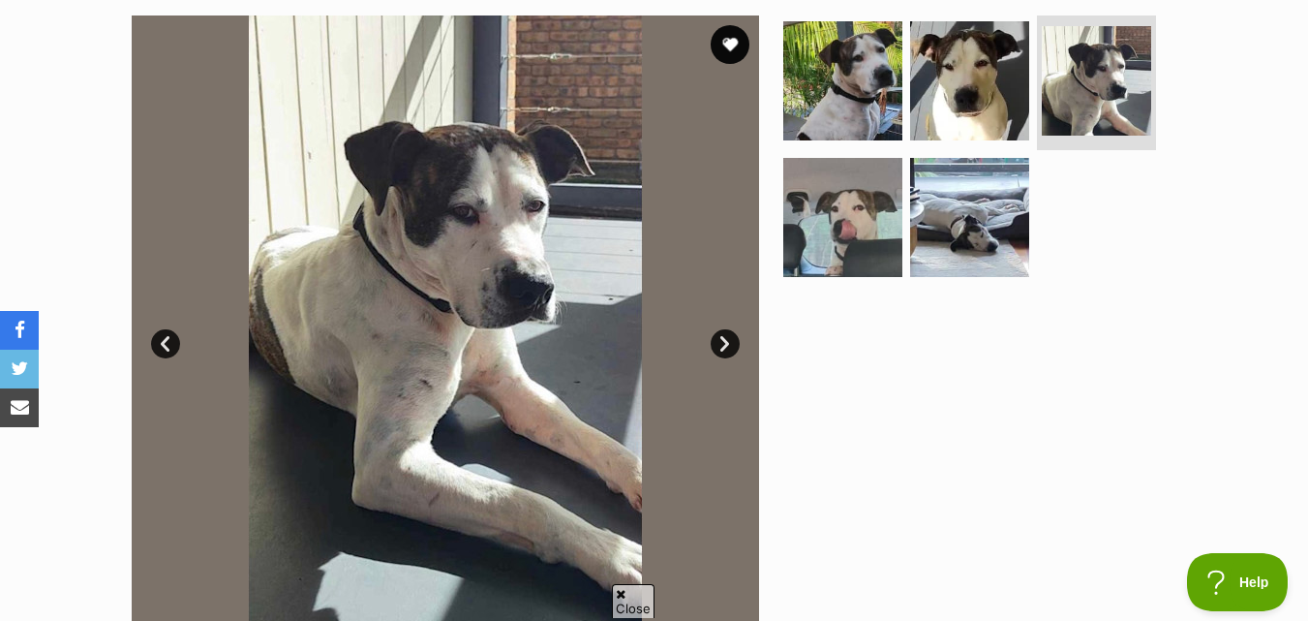
scroll to position [0, 0]
click at [716, 343] on link "Next" at bounding box center [725, 343] width 29 height 29
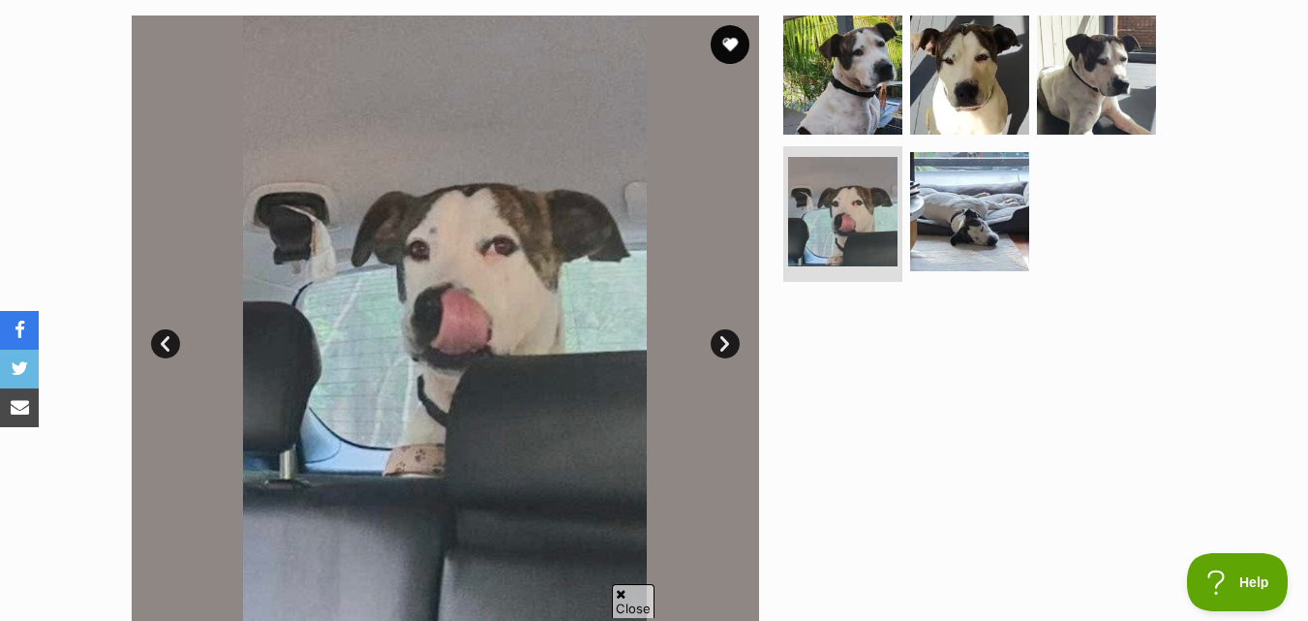
click at [716, 343] on link "Next" at bounding box center [725, 343] width 29 height 29
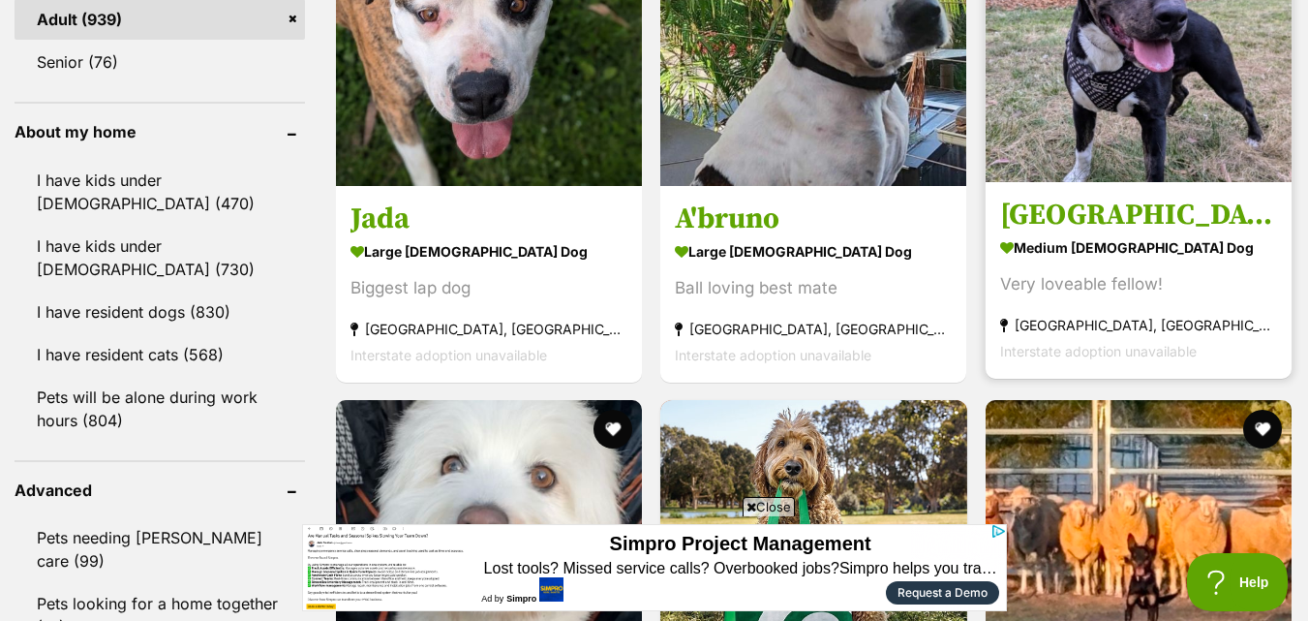
click at [1143, 232] on h3 "[GEOGRAPHIC_DATA]" at bounding box center [1138, 214] width 277 height 37
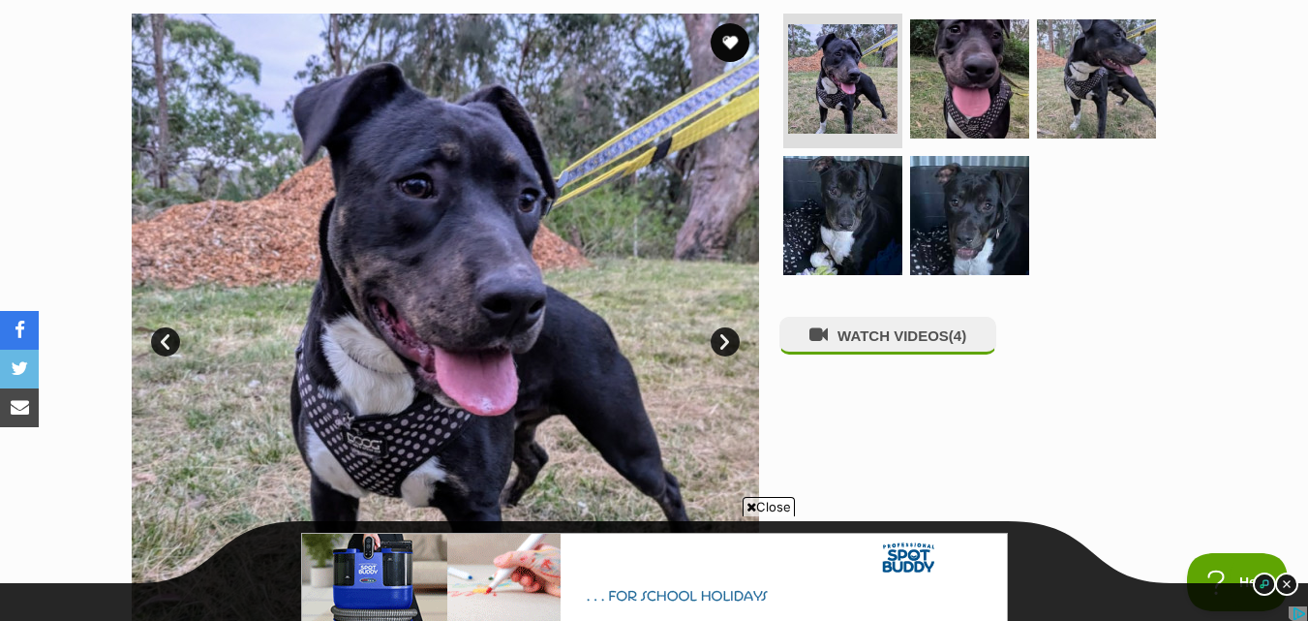
scroll to position [194, 0]
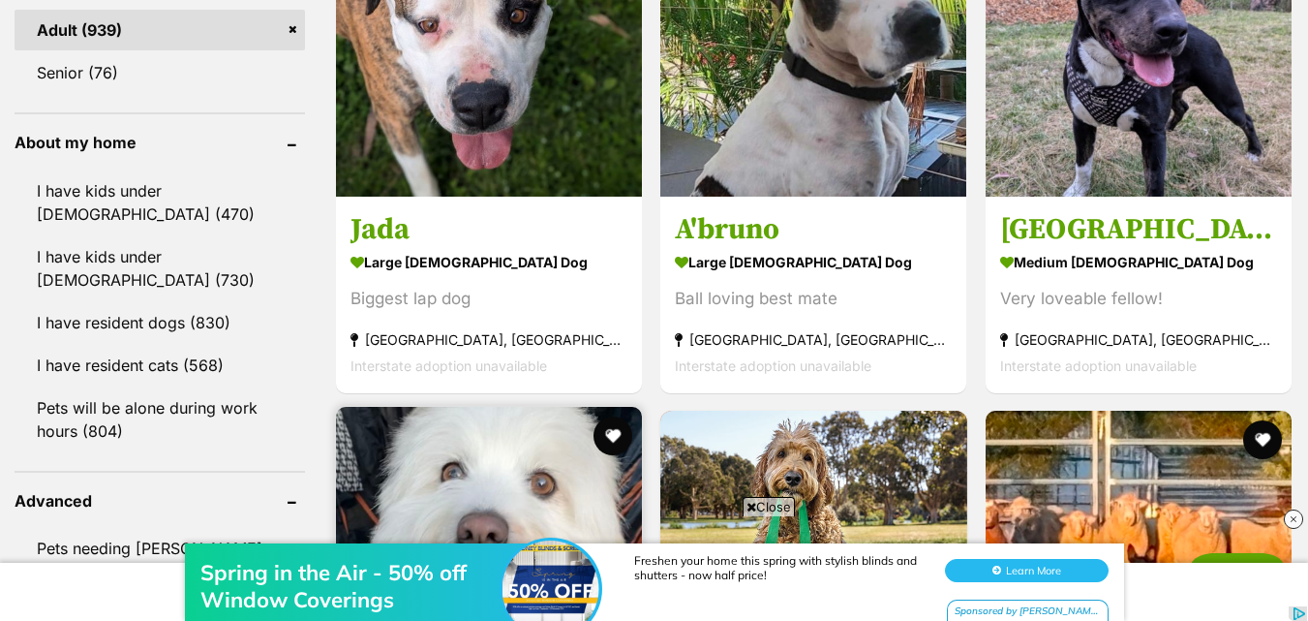
click at [507, 407] on img at bounding box center [489, 560] width 306 height 306
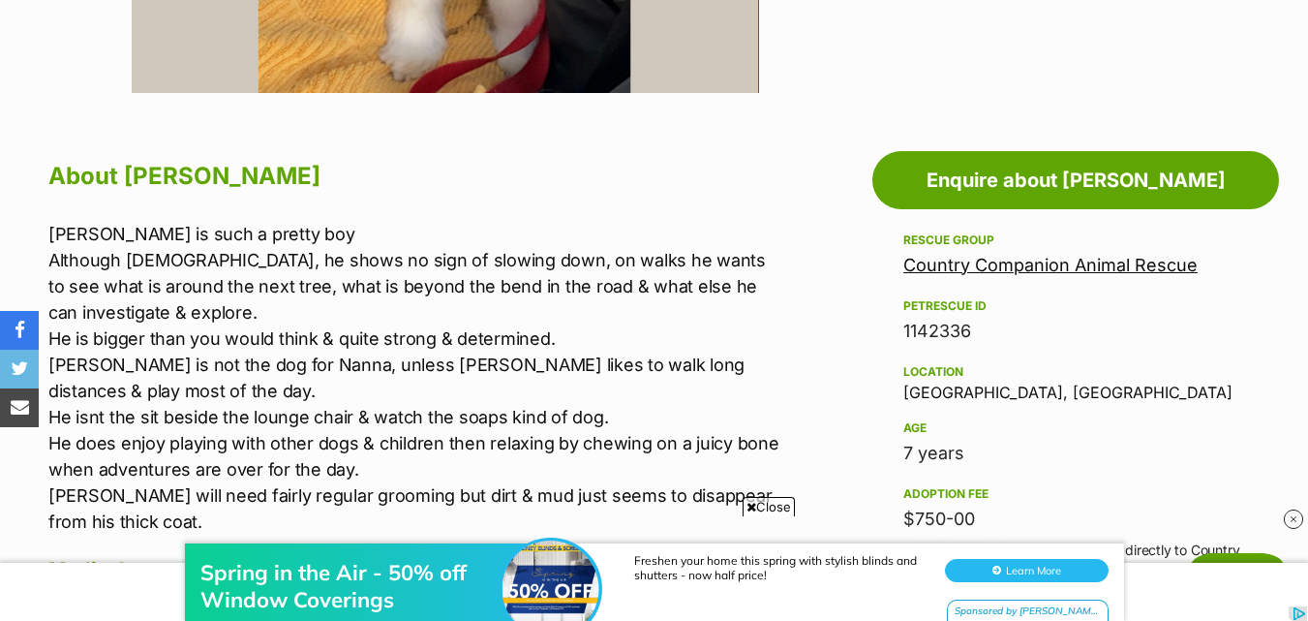
scroll to position [1065, 0]
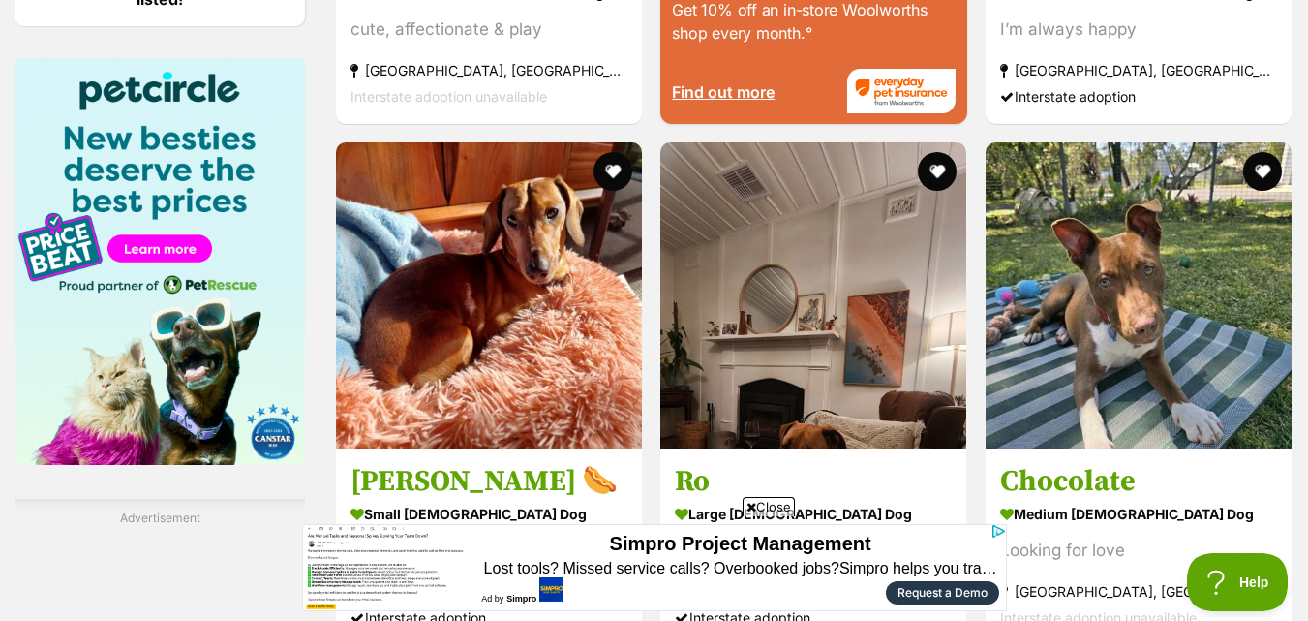
scroll to position [2922, 0]
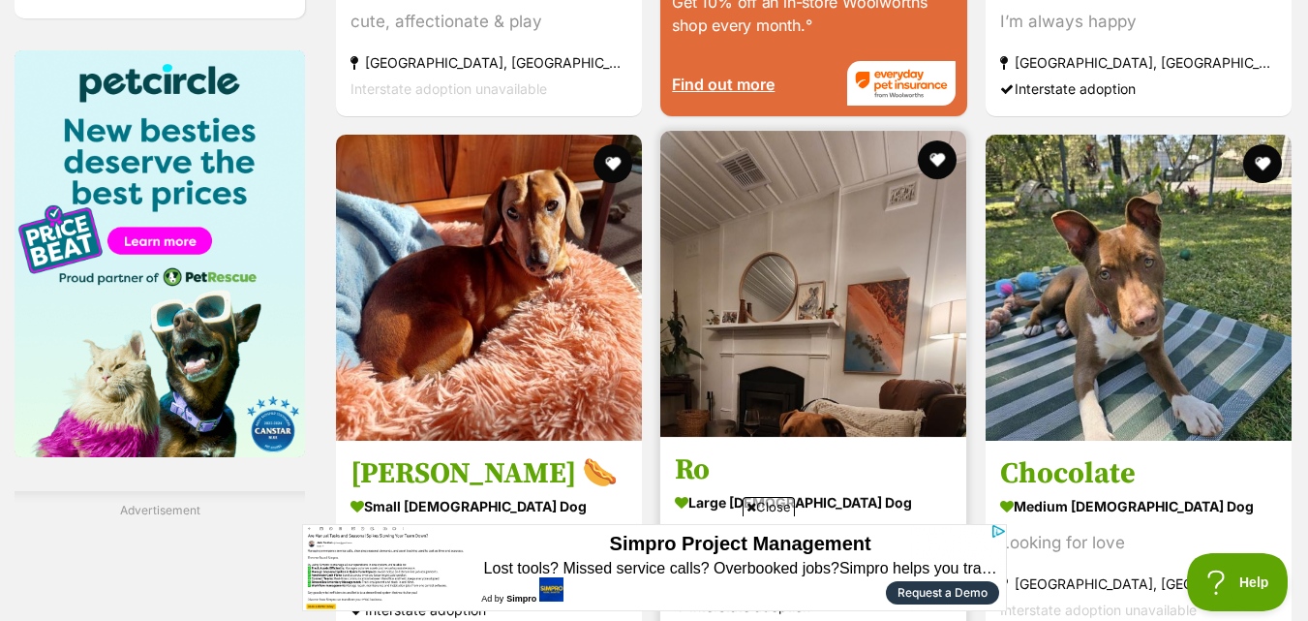
click at [792, 355] on img at bounding box center [814, 284] width 306 height 306
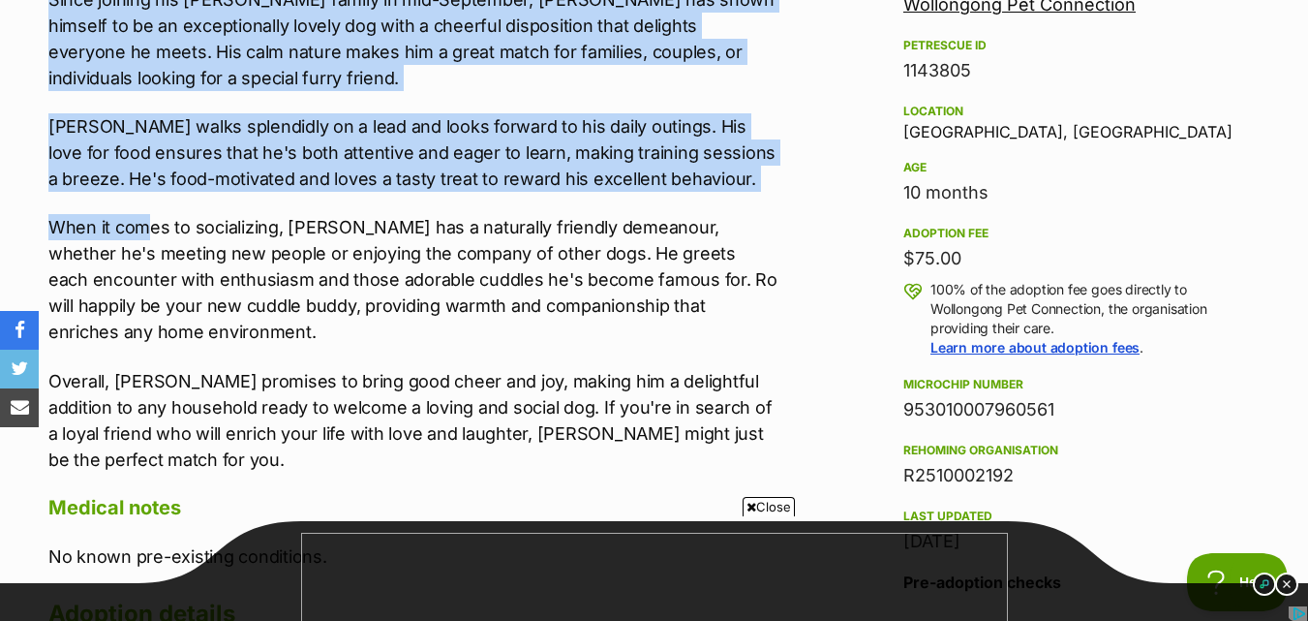
scroll to position [1259, 0]
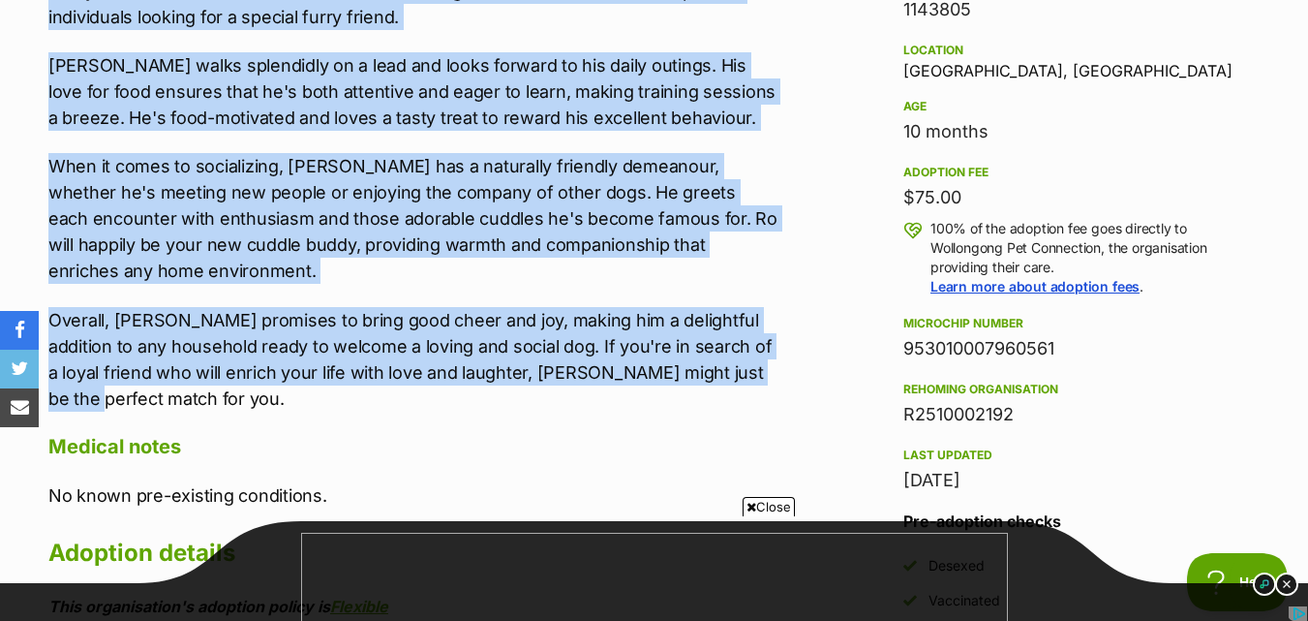
drag, startPoint x: 23, startPoint y: 107, endPoint x: 804, endPoint y: 373, distance: 824.8
copy div "Introducing Ro, a charming and friendly canine companion ready to capture your …"
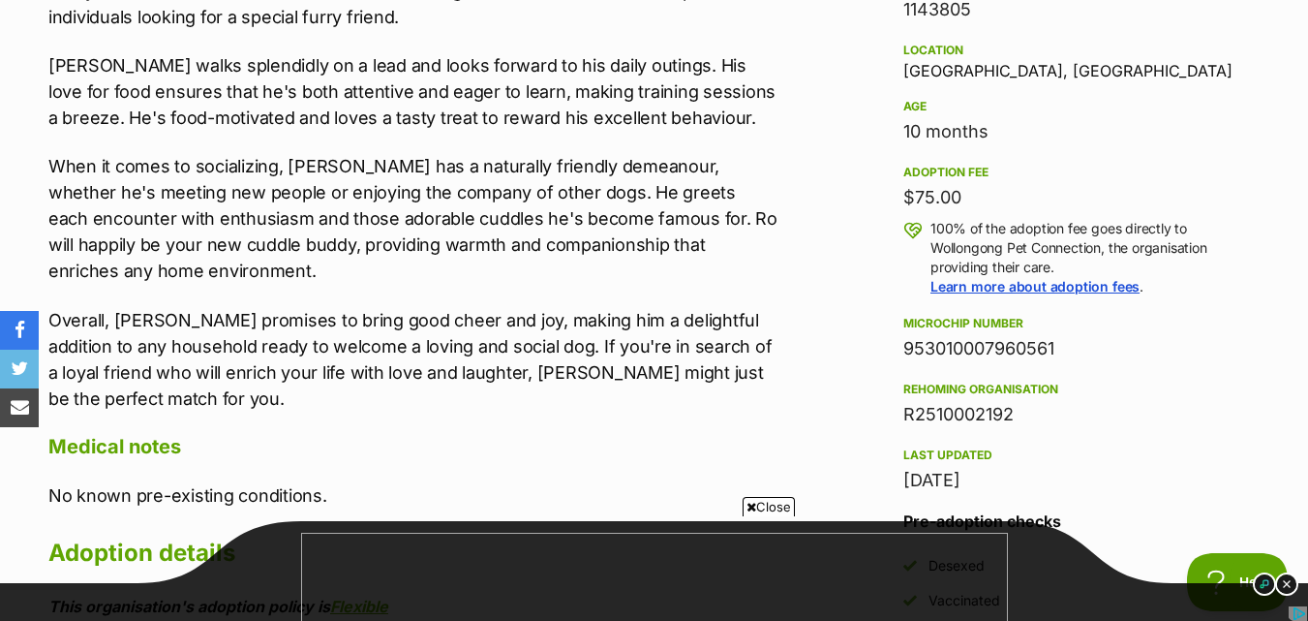
click at [470, 442] on div "About Ro Introducing Ro, a charming and friendly canine companion ready to capt…" at bounding box center [413, 464] width 731 height 1262
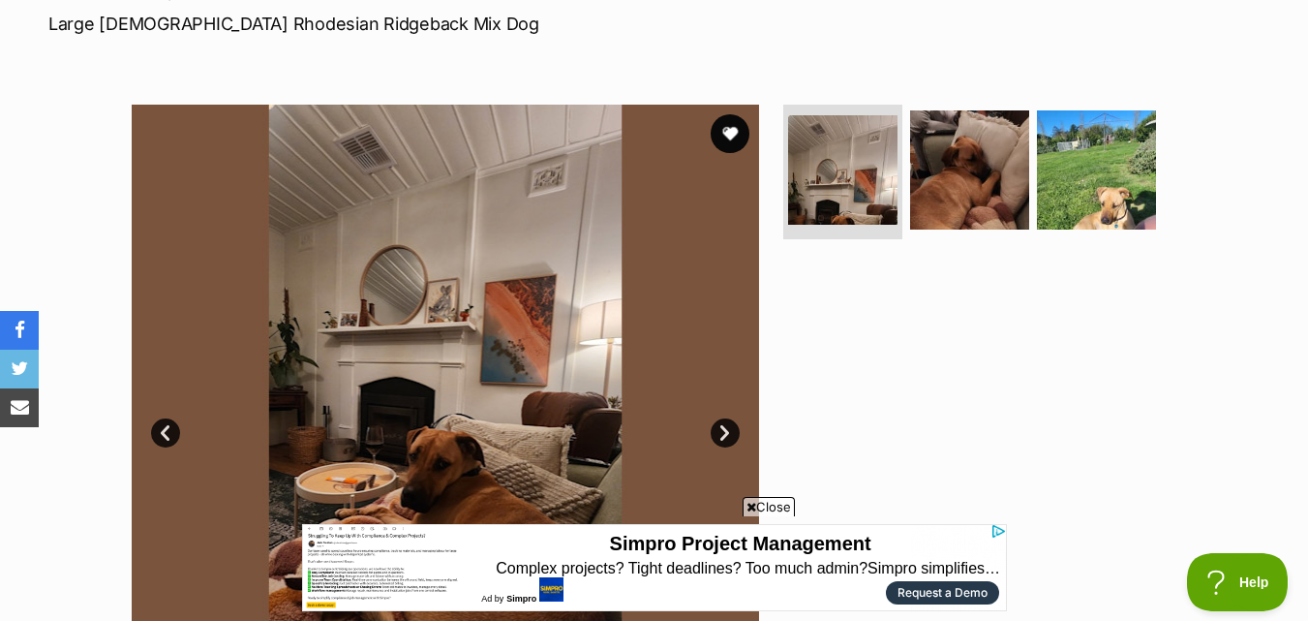
scroll to position [291, 0]
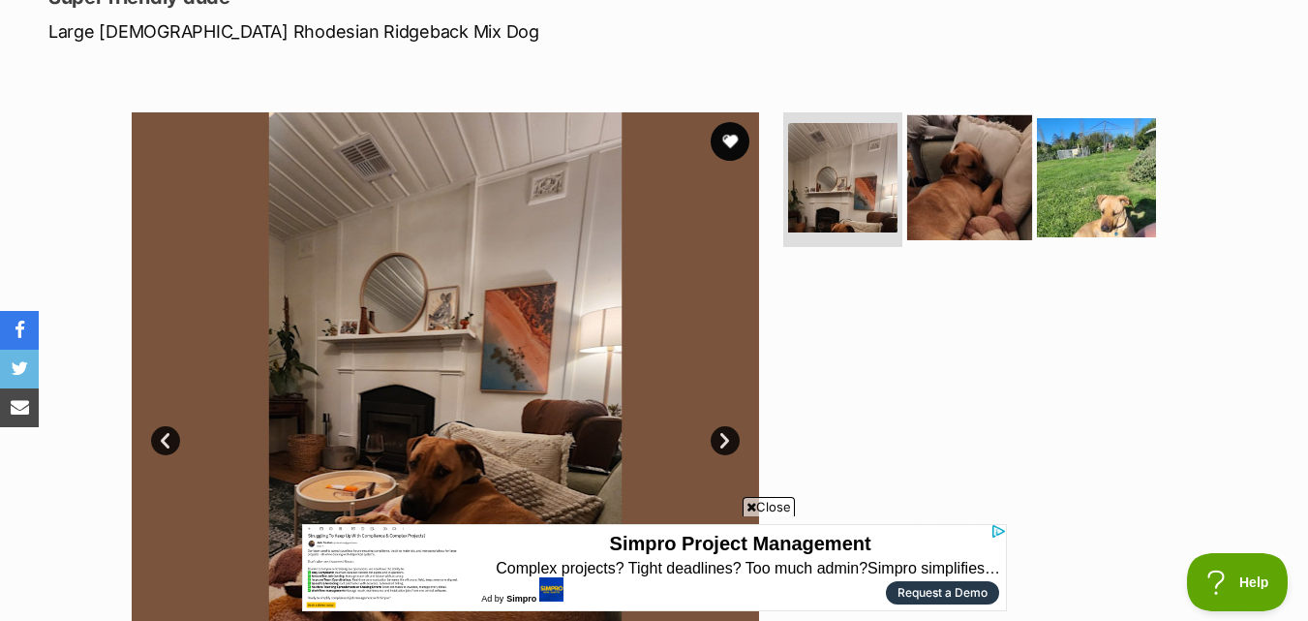
click at [937, 211] on img at bounding box center [969, 176] width 125 height 125
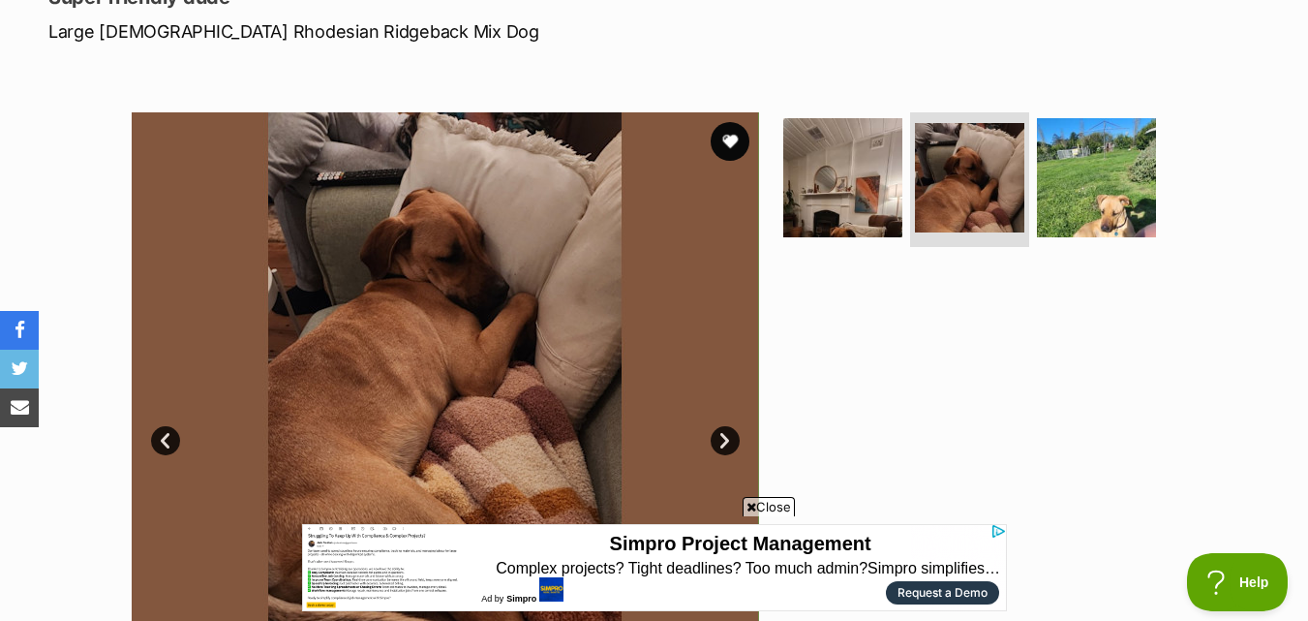
click at [719, 446] on link "Next" at bounding box center [725, 440] width 29 height 29
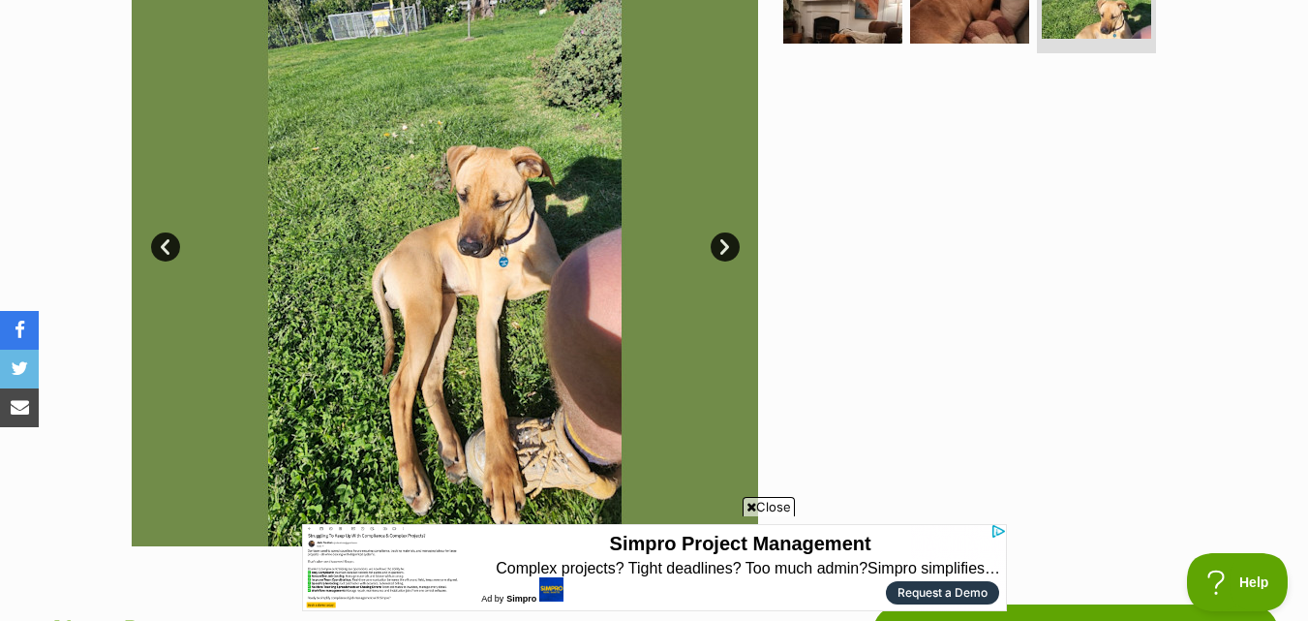
scroll to position [0, 0]
click at [164, 249] on link "Prev" at bounding box center [165, 246] width 29 height 29
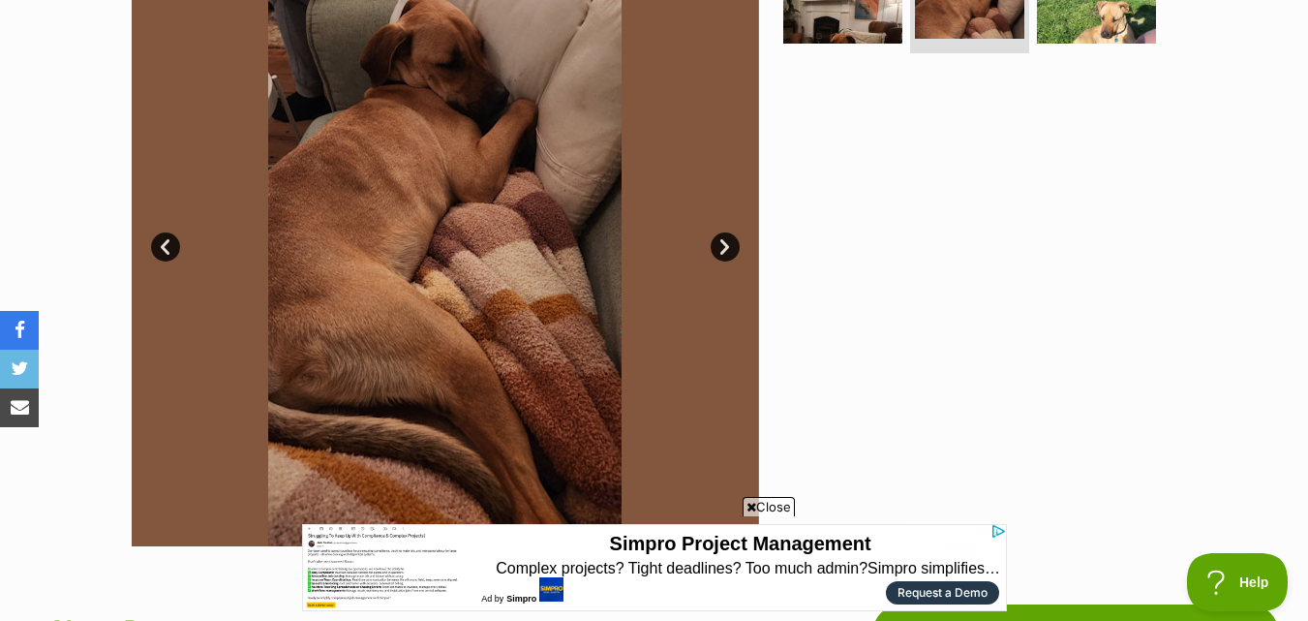
click at [164, 249] on link "Prev" at bounding box center [165, 246] width 29 height 29
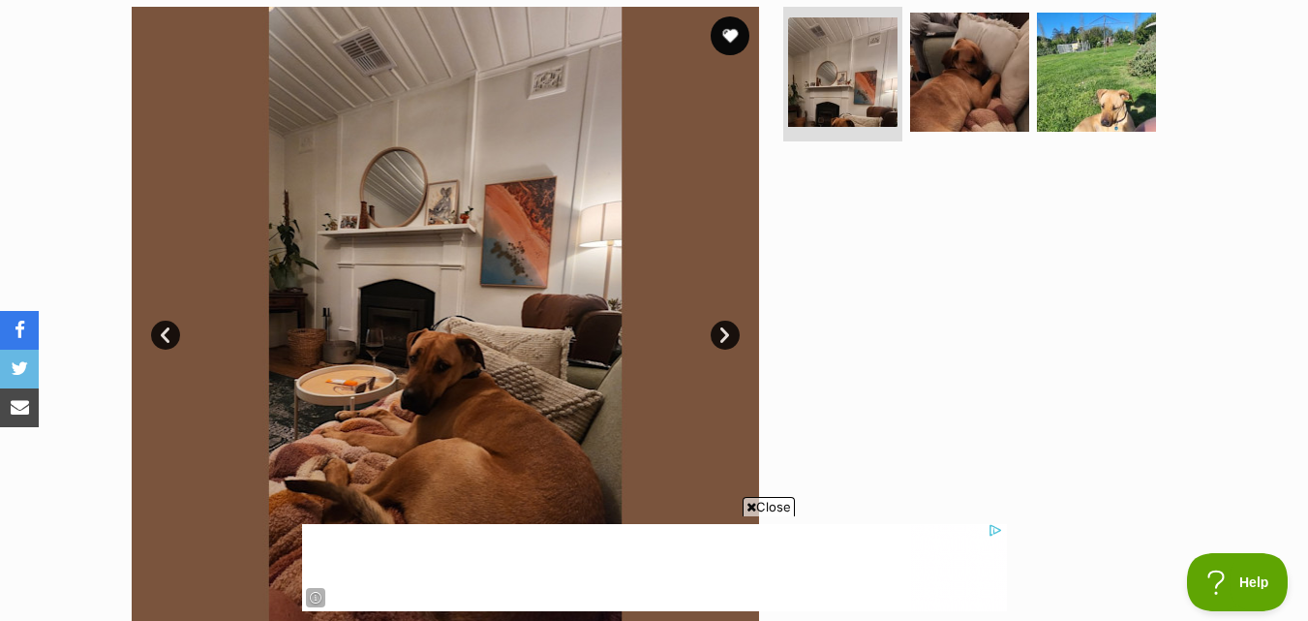
scroll to position [291, 0]
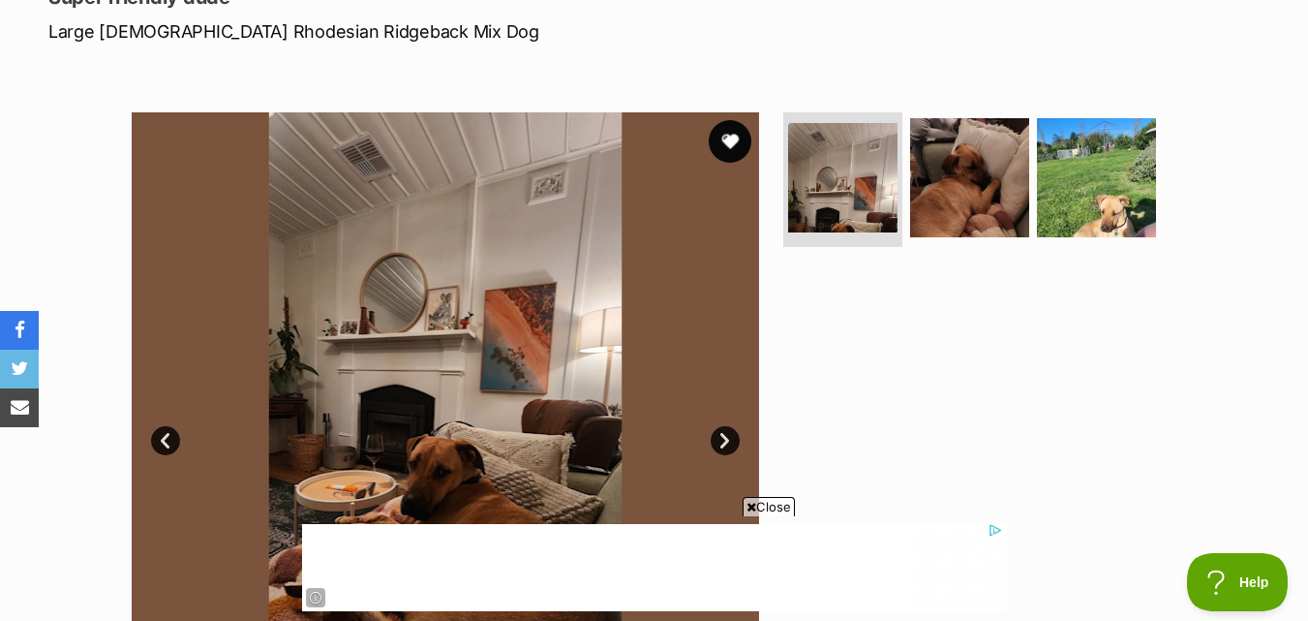
click at [725, 150] on button "favourite" at bounding box center [730, 141] width 43 height 43
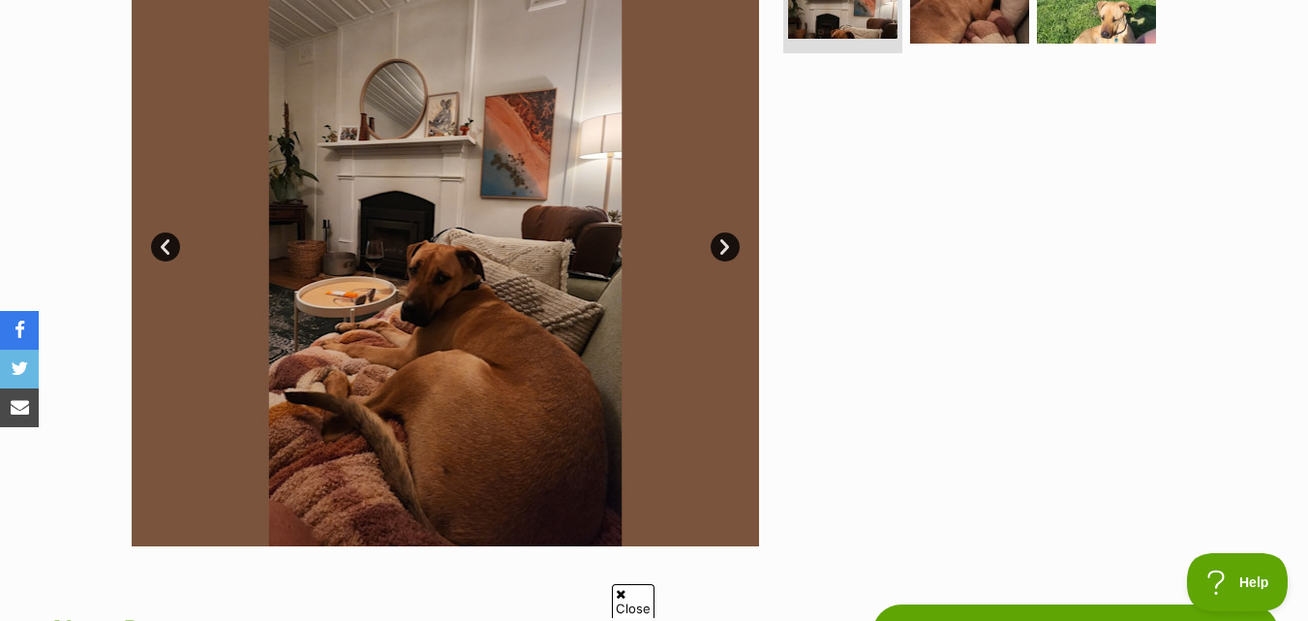
scroll to position [0, 0]
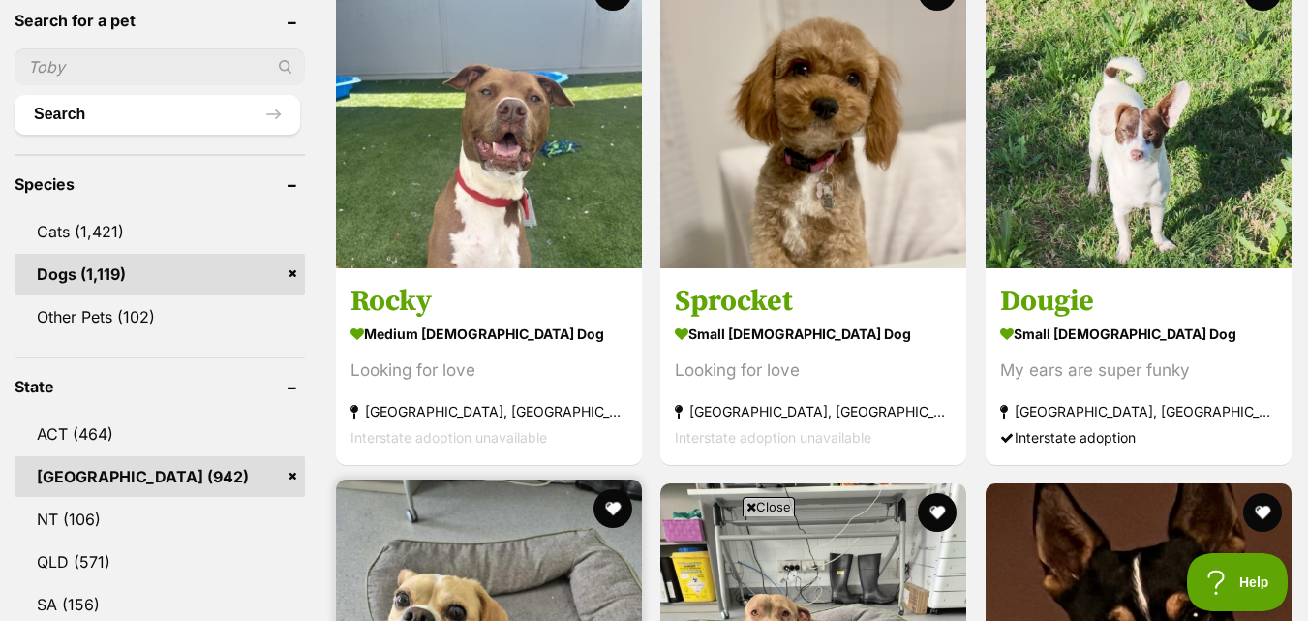
scroll to position [678, 0]
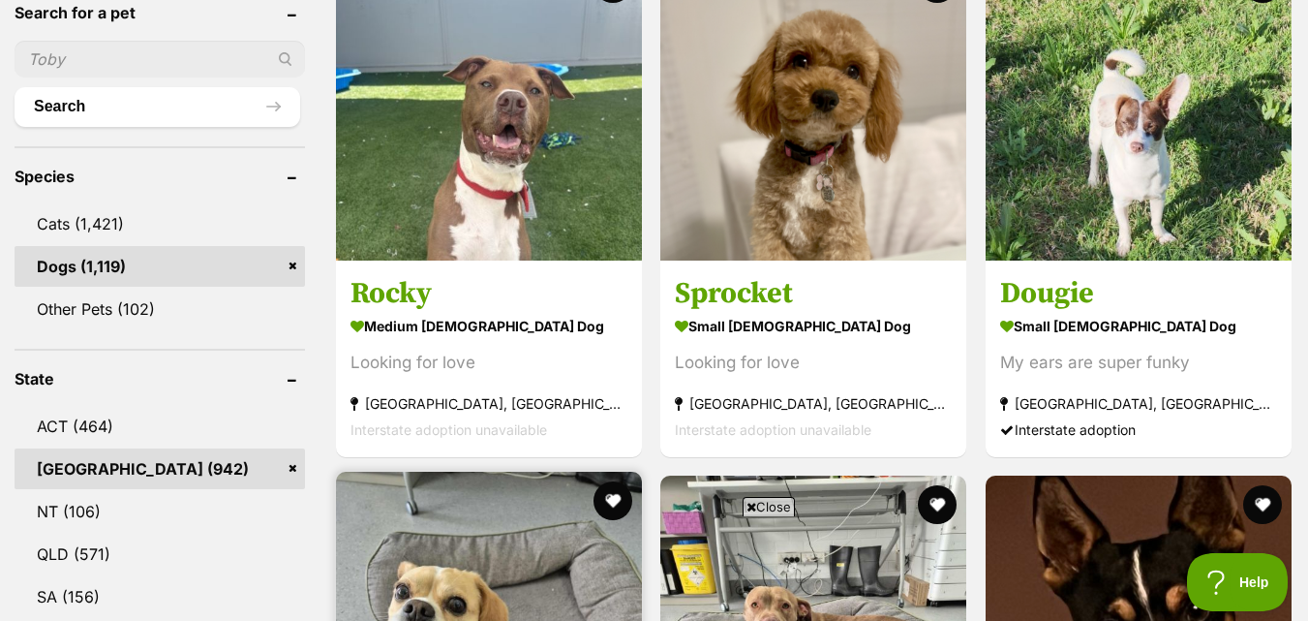
click at [401, 390] on strong "[GEOGRAPHIC_DATA], [GEOGRAPHIC_DATA]" at bounding box center [489, 403] width 277 height 26
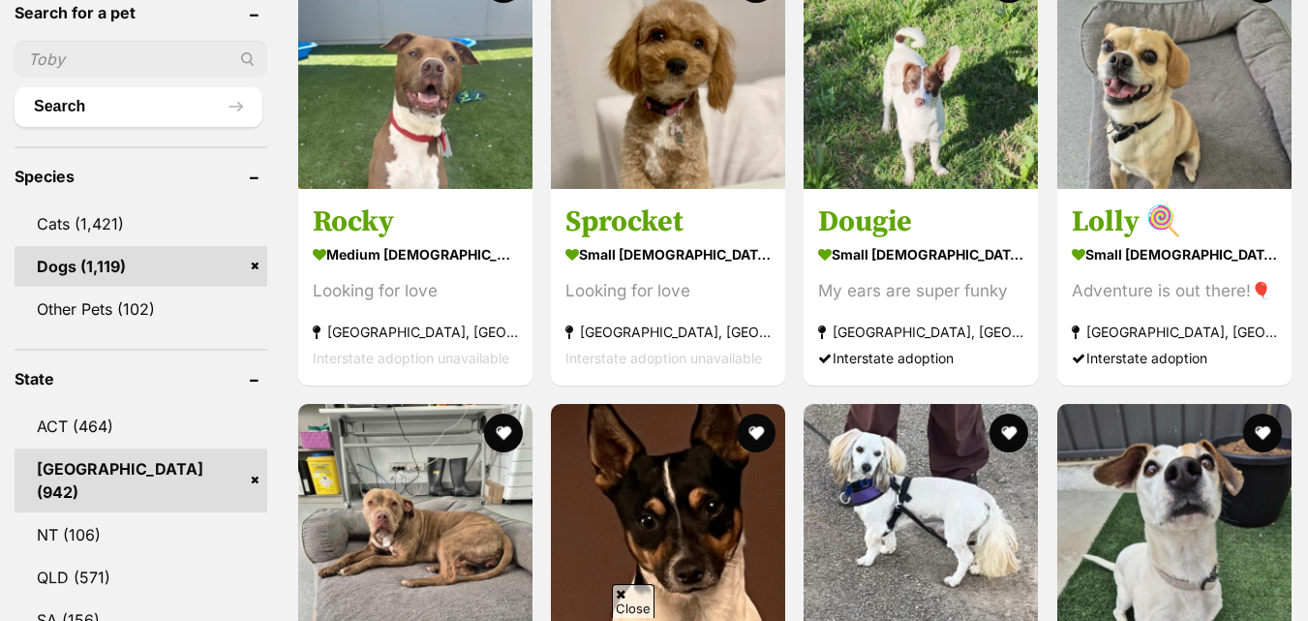
click at [669, 196] on link "Sprocket small [DEMOGRAPHIC_DATA] Dog Looking for love [GEOGRAPHIC_DATA], [GEOG…" at bounding box center [668, 287] width 234 height 197
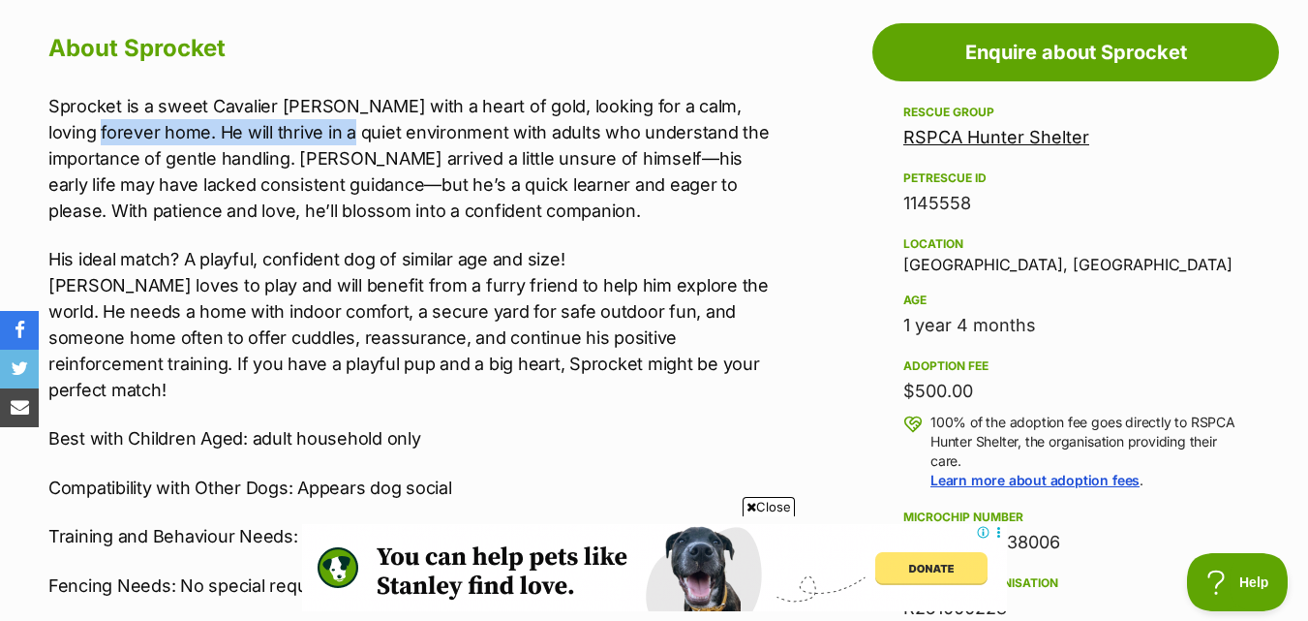
drag, startPoint x: 20, startPoint y: 120, endPoint x: 303, endPoint y: 125, distance: 282.8
click at [303, 125] on p "Sprocket is a sweet Cavalier [PERSON_NAME] with a heart of gold, looking for a …" at bounding box center [413, 158] width 731 height 131
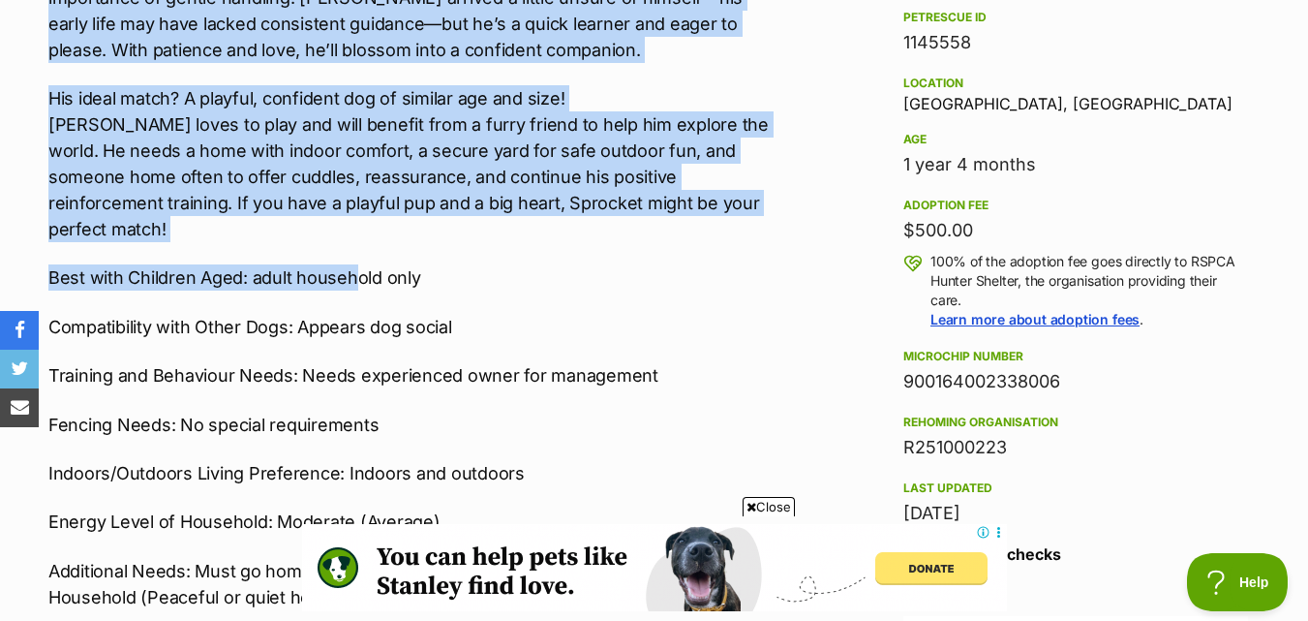
scroll to position [1356, 0]
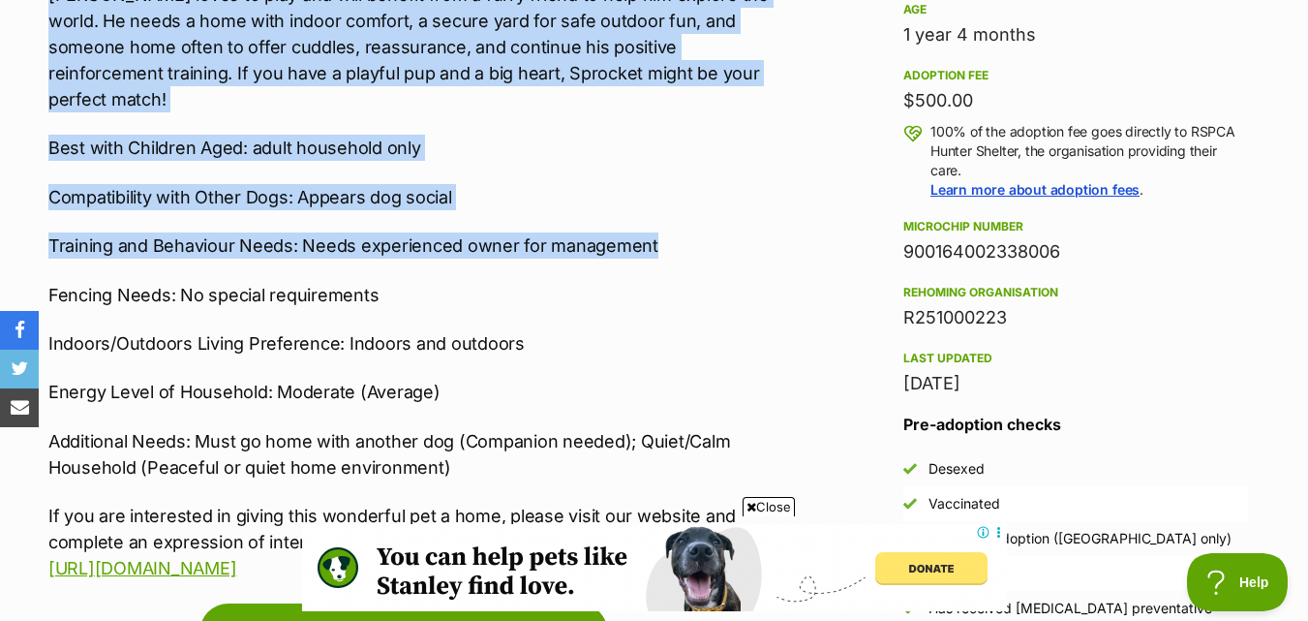
drag, startPoint x: 53, startPoint y: 106, endPoint x: 759, endPoint y: 226, distance: 716.2
click at [759, 226] on div "Sprocket is a sweet Cavalier [PERSON_NAME] with a heart of gold, looking for a …" at bounding box center [413, 192] width 731 height 780
copy div "Sprocket is a sweet Cavalier [PERSON_NAME] with a heart of gold, looking for a …"
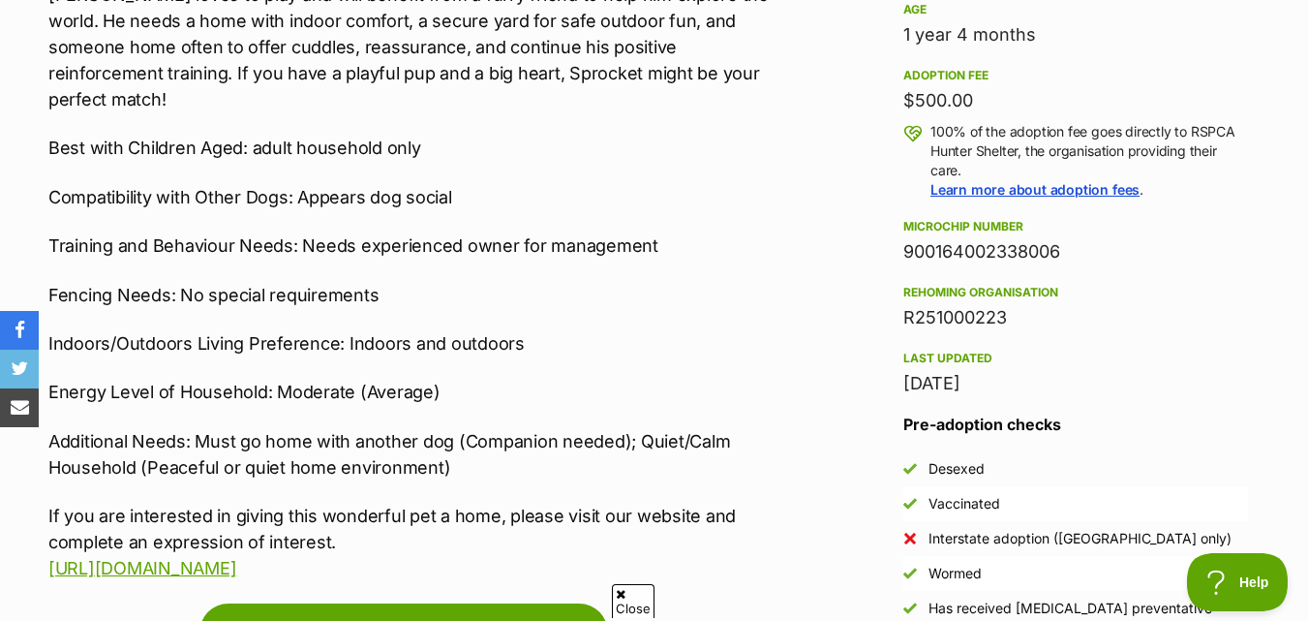
click at [526, 330] on p "Indoors/Outdoors Living Preference: Indoors and outdoors" at bounding box center [413, 343] width 731 height 26
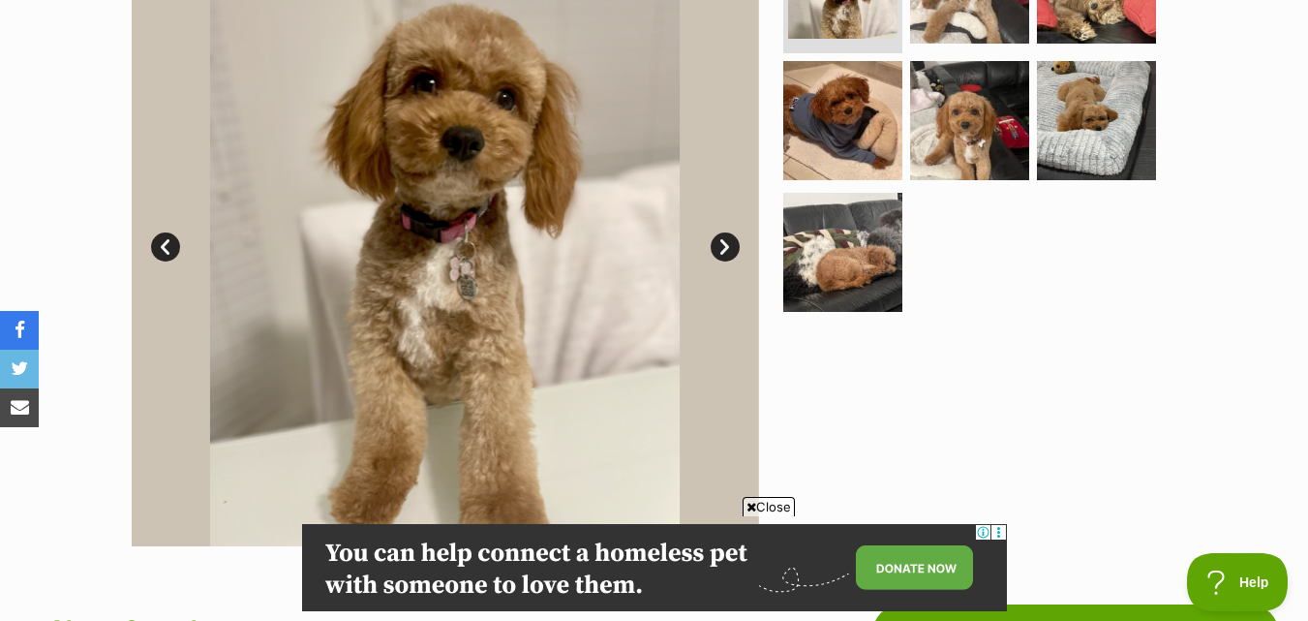
scroll to position [97, 0]
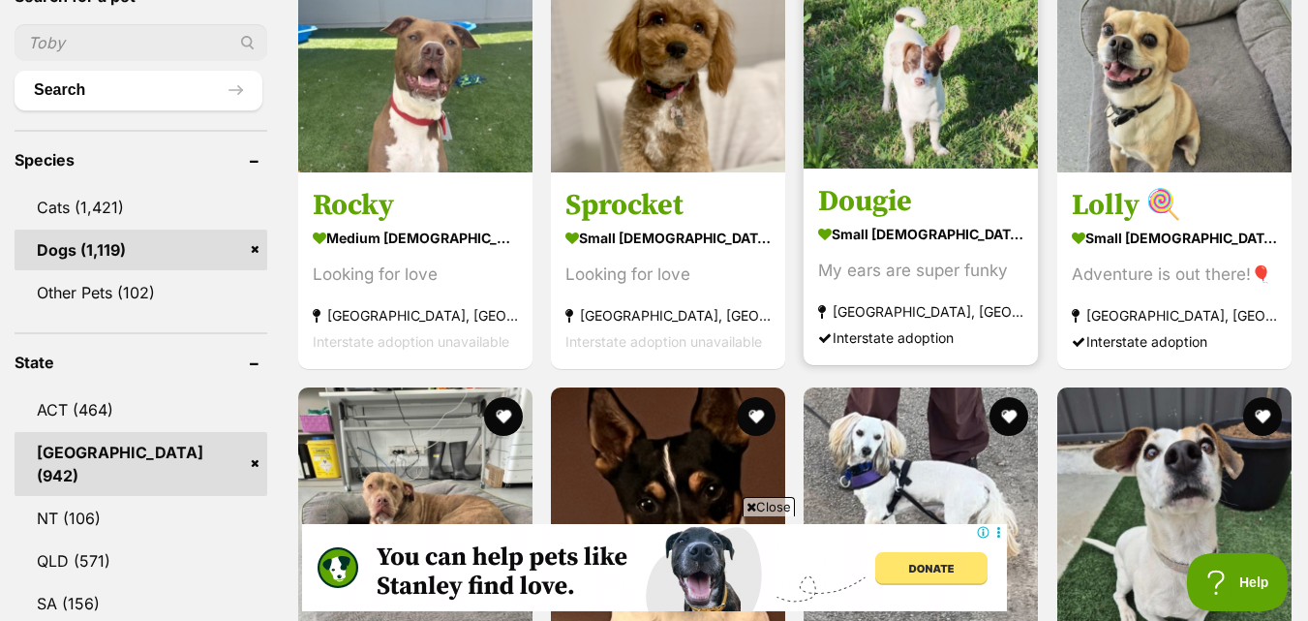
click at [955, 137] on img at bounding box center [921, 51] width 234 height 234
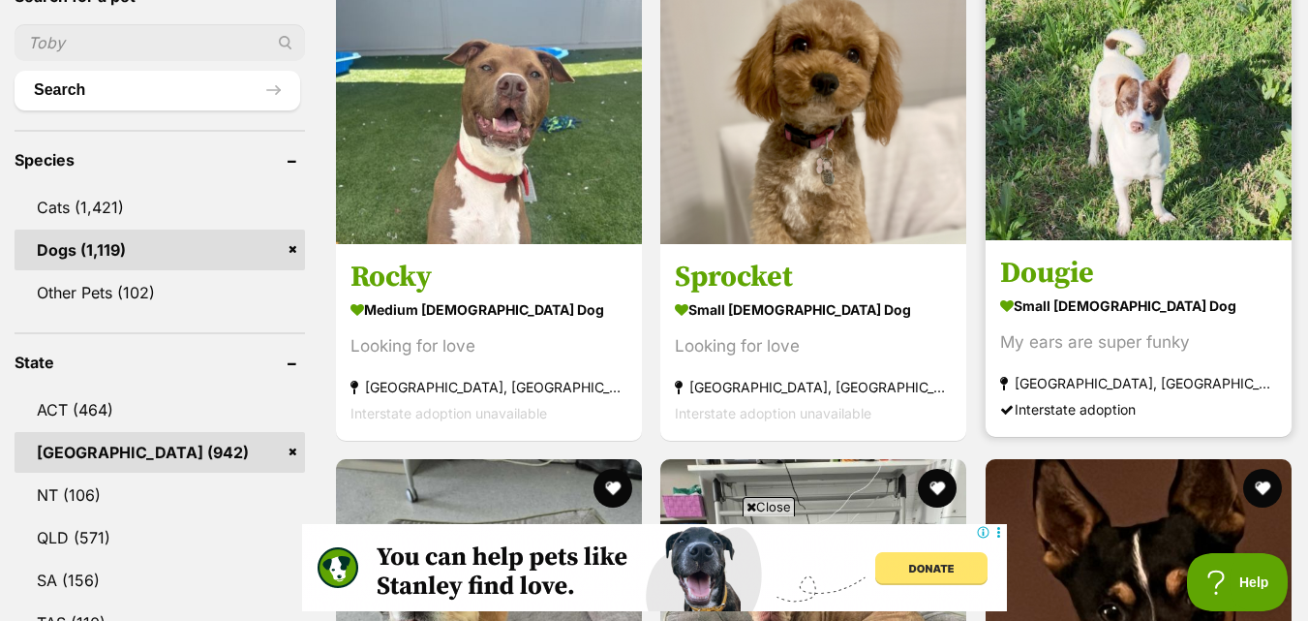
click at [1280, 154] on img at bounding box center [1139, 87] width 306 height 306
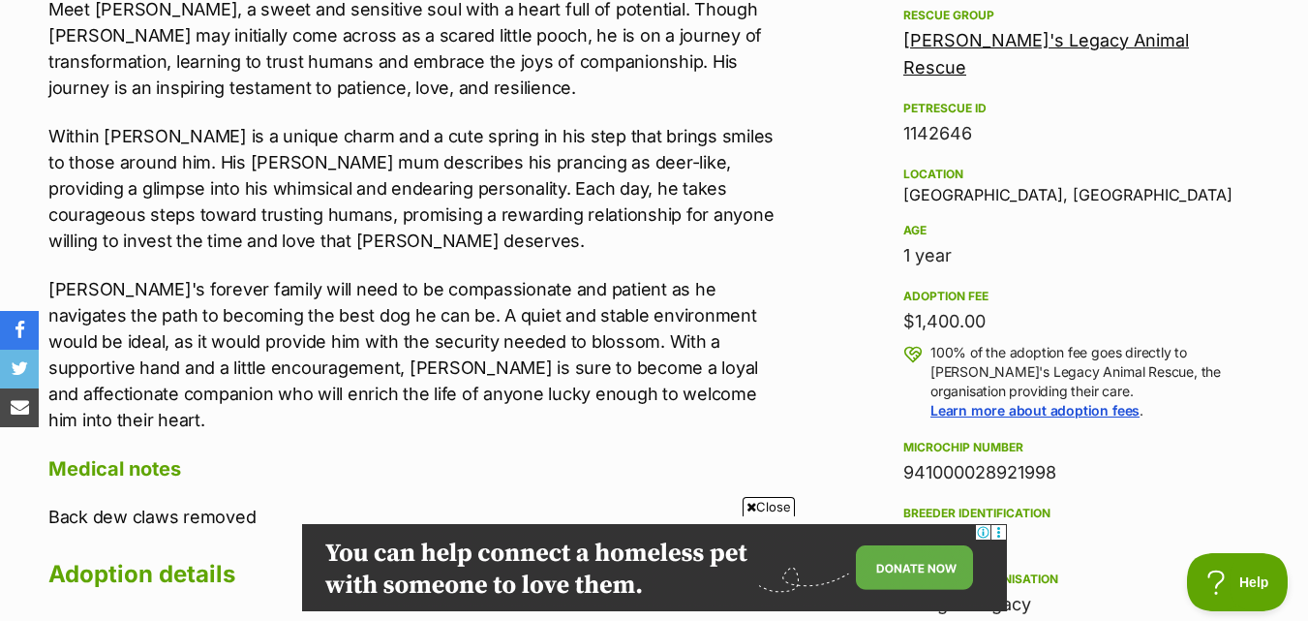
scroll to position [1065, 0]
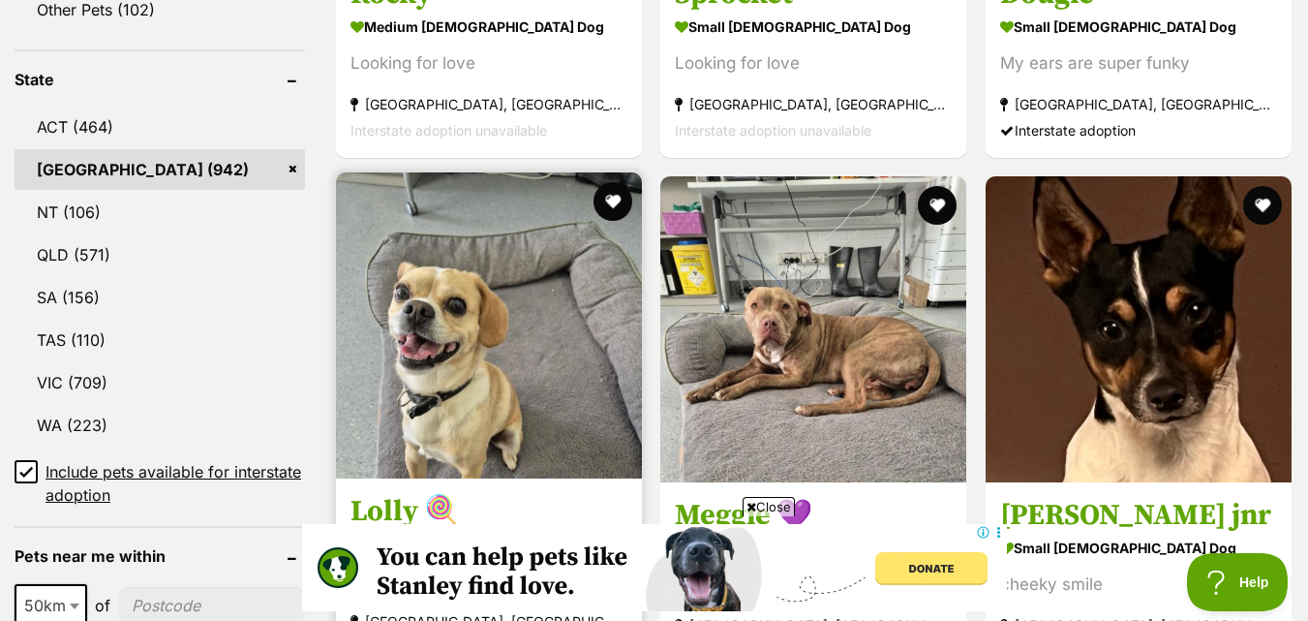
scroll to position [986, 0]
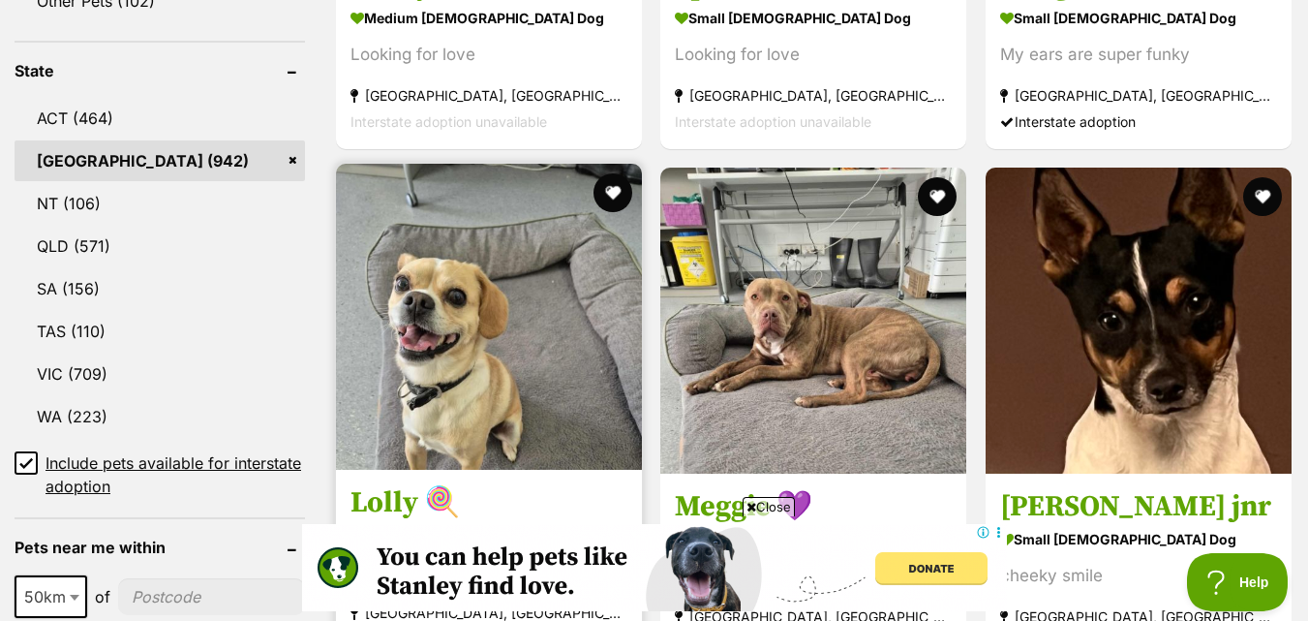
click at [516, 331] on img at bounding box center [489, 317] width 306 height 306
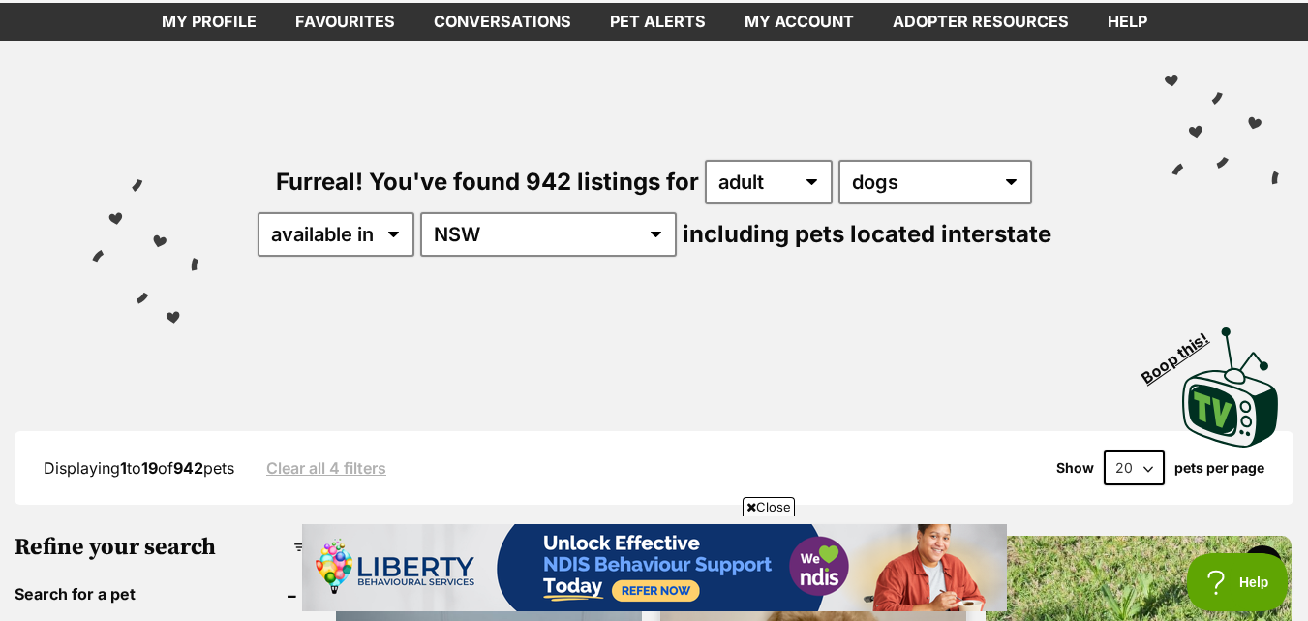
scroll to position [0, 0]
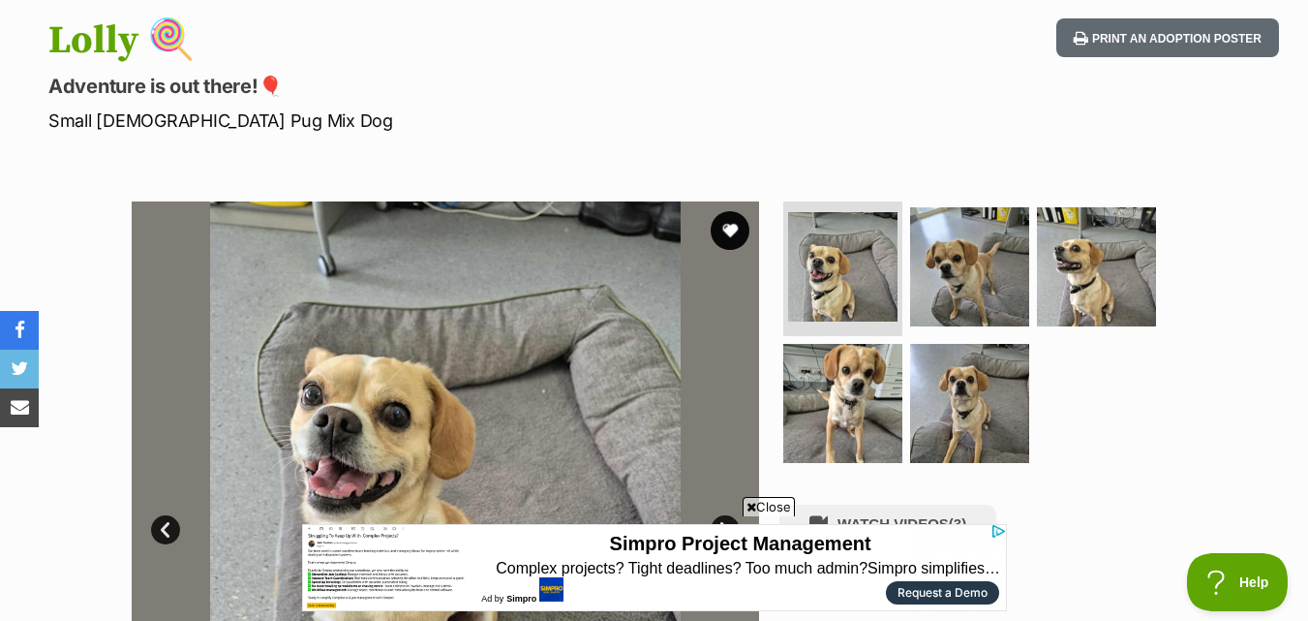
scroll to position [194, 0]
